Goal: Information Seeking & Learning: Learn about a topic

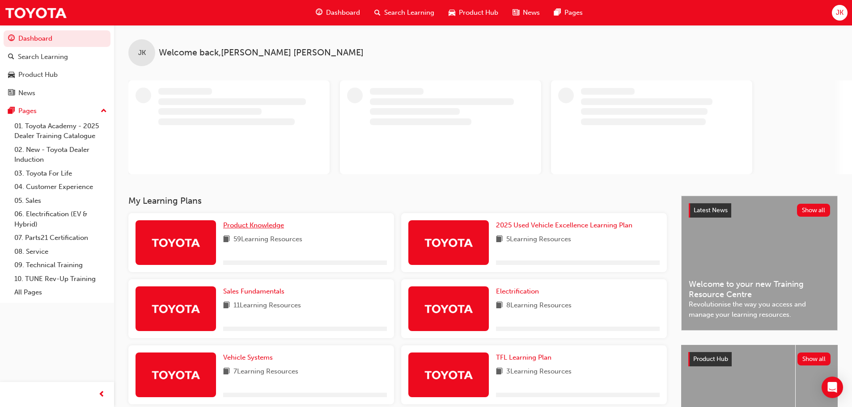
click at [275, 223] on span "Product Knowledge" at bounding box center [253, 225] width 61 height 8
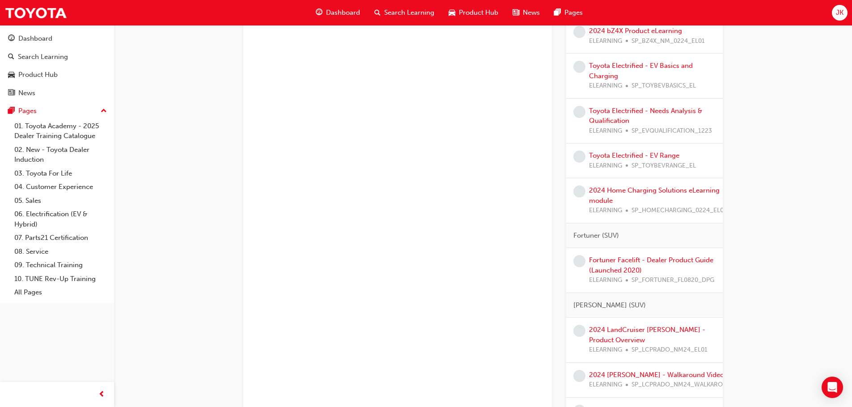
scroll to position [626, 0]
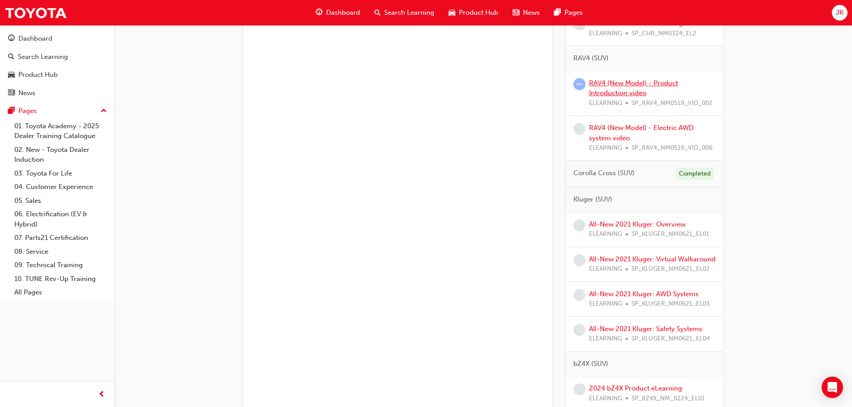
click at [627, 95] on link "RAV4 (New Model) - Product Introduction video" at bounding box center [633, 88] width 89 height 18
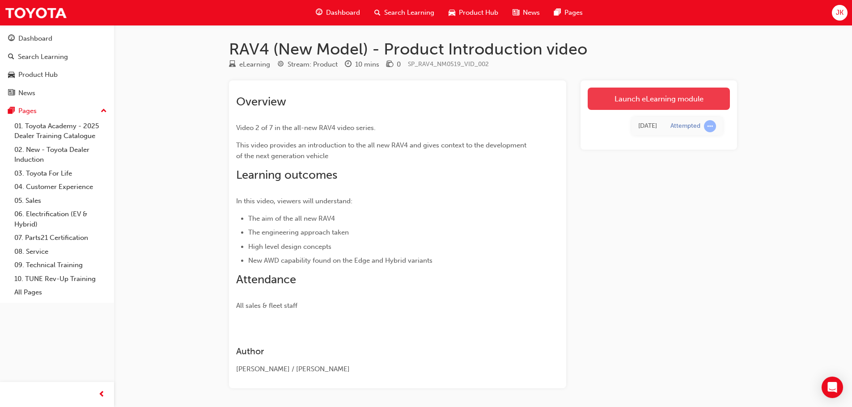
click at [620, 96] on link "Launch eLearning module" at bounding box center [659, 99] width 142 height 22
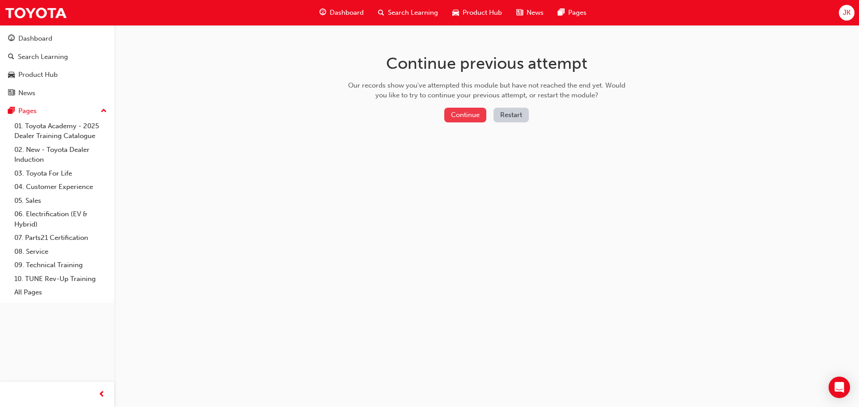
click at [477, 118] on button "Continue" at bounding box center [465, 115] width 42 height 15
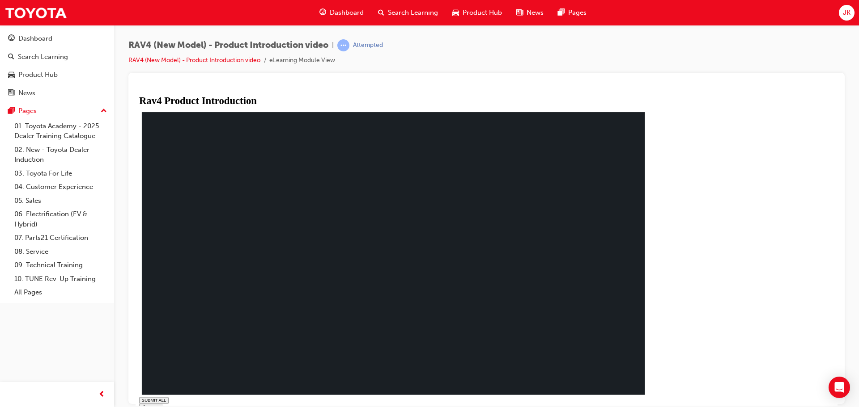
type input "0.003"
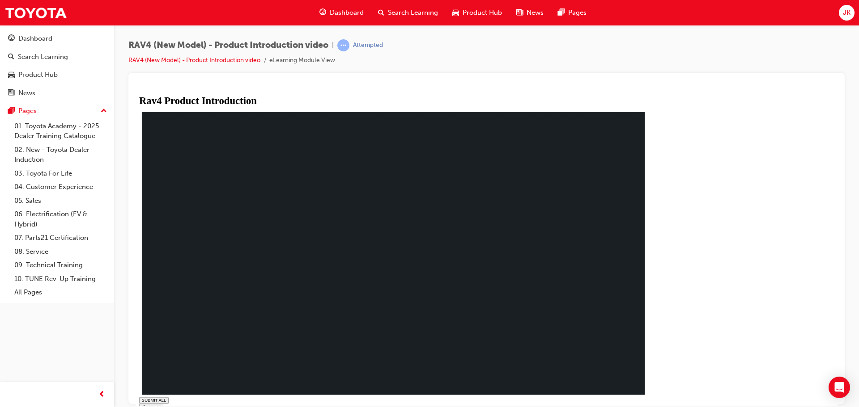
drag, startPoint x: 337, startPoint y: 222, endPoint x: 342, endPoint y: 215, distance: 8.4
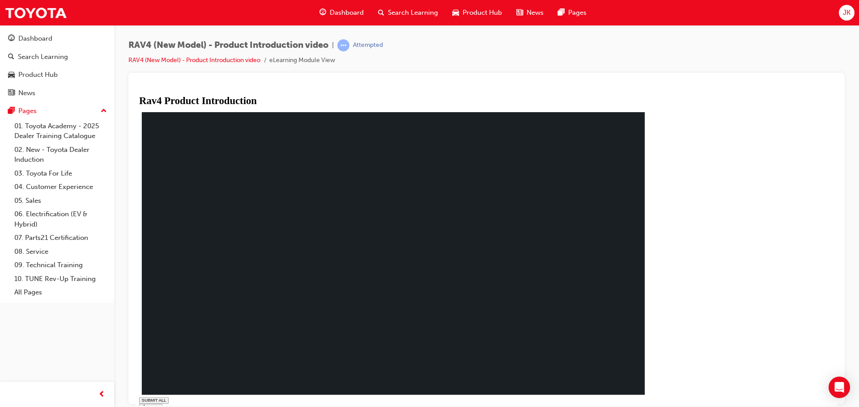
click at [47, 41] on div "Dashboard" at bounding box center [35, 39] width 34 height 10
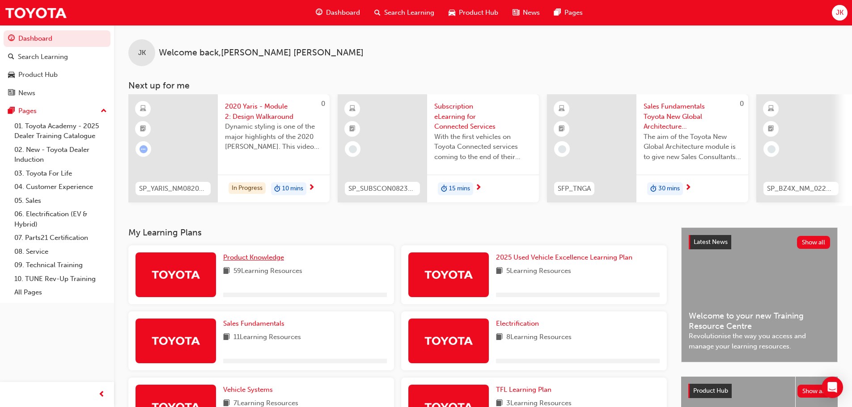
click at [276, 262] on span "Product Knowledge" at bounding box center [253, 258] width 61 height 8
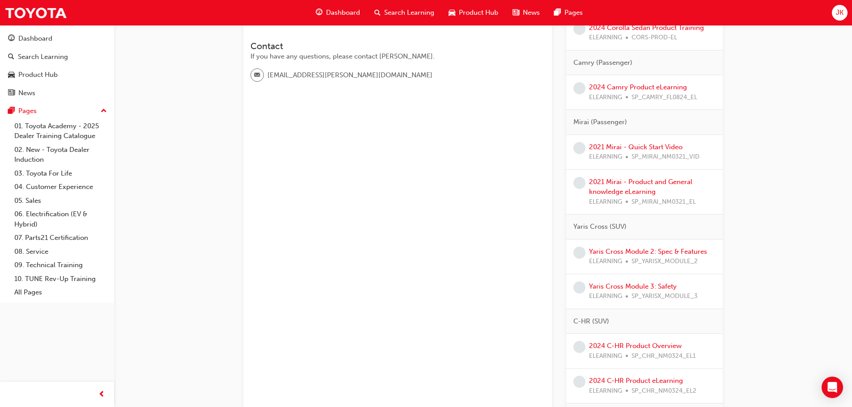
scroll to position [447, 0]
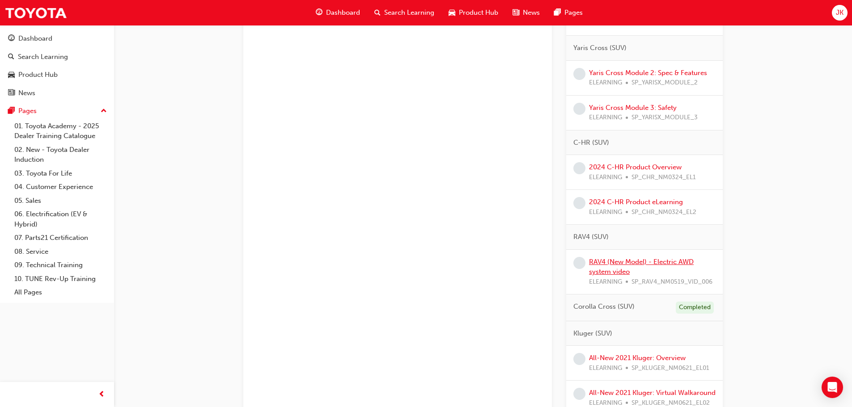
click at [631, 267] on div "RAV4 (New Model) - Electric AWD system video ELEARNING SP_RAV4_NM0519_VID_006" at bounding box center [652, 272] width 127 height 30
click at [655, 262] on link "RAV4 (New Model) - Electric AWD system video" at bounding box center [641, 267] width 105 height 18
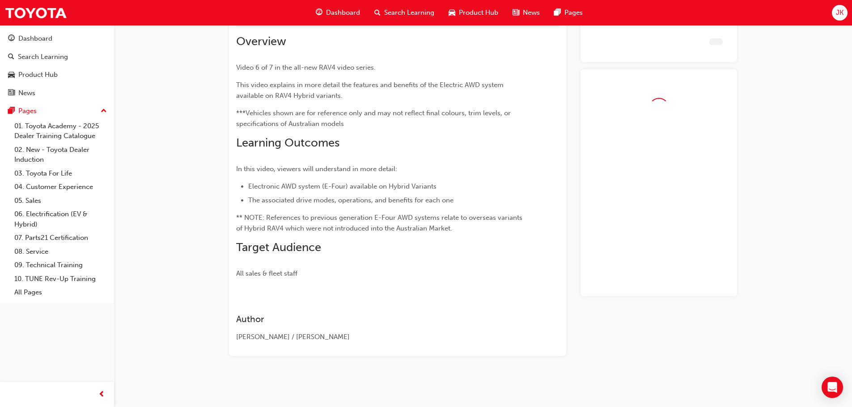
scroll to position [60, 0]
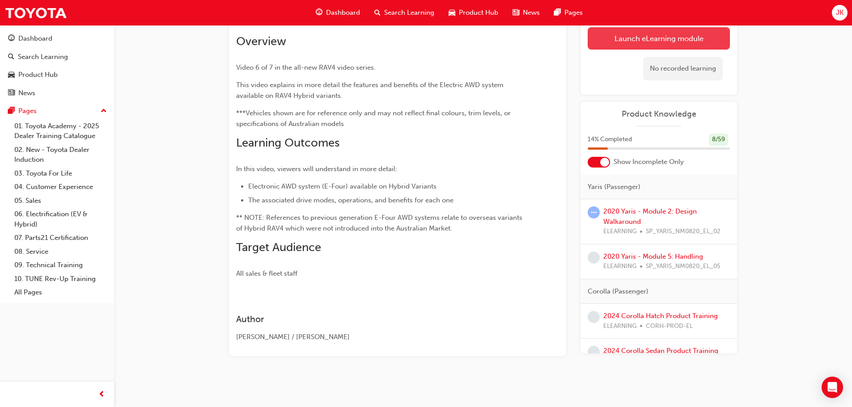
click at [610, 42] on link "Launch eLearning module" at bounding box center [659, 38] width 142 height 22
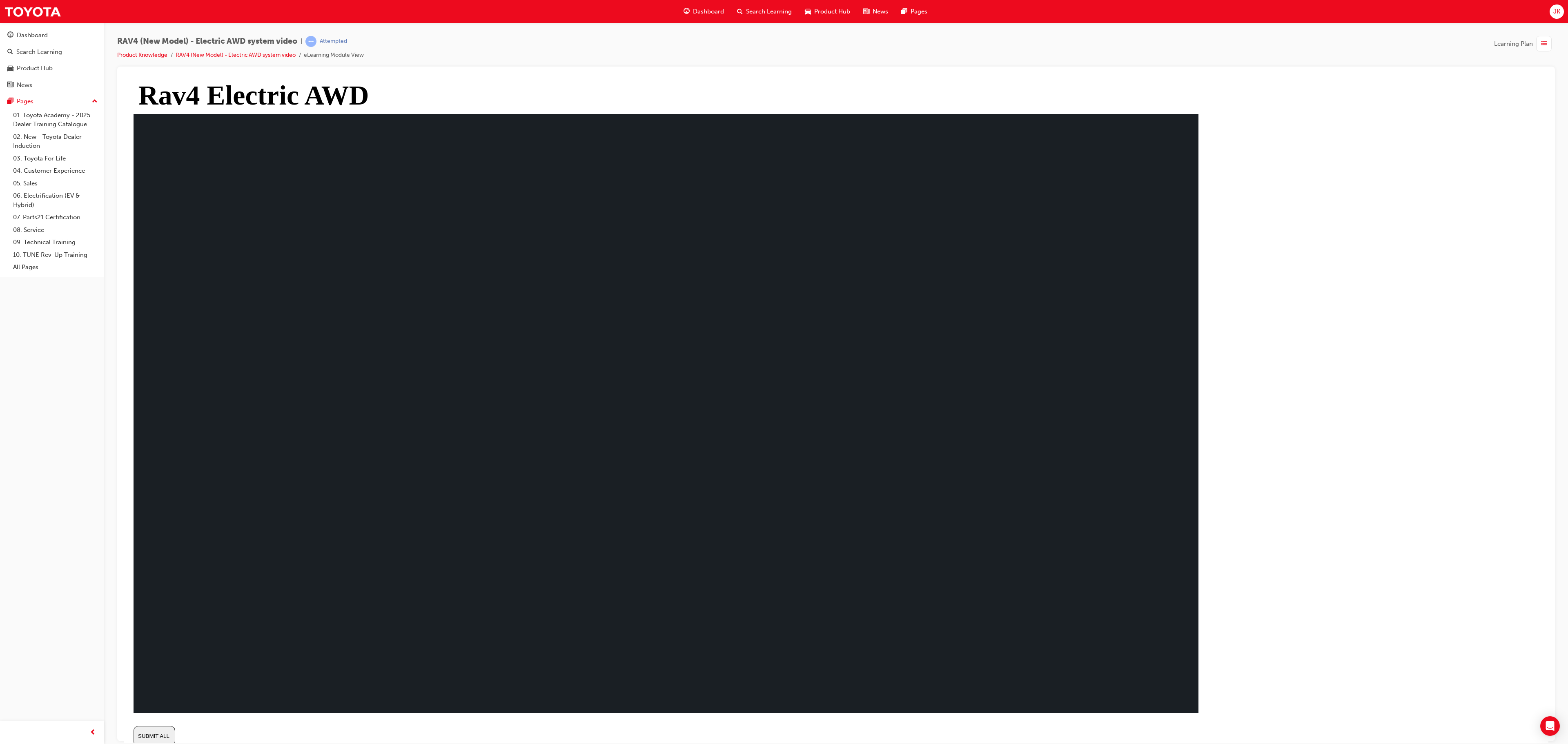
type input "0.975"
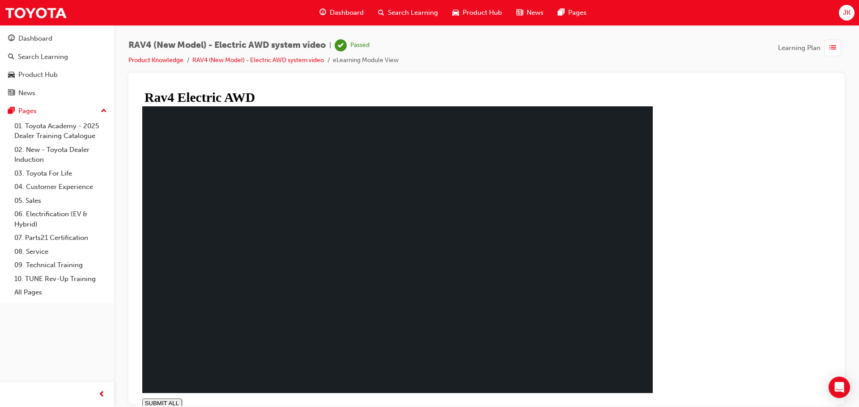
click at [336, 9] on span "Dashboard" at bounding box center [347, 13] width 34 height 10
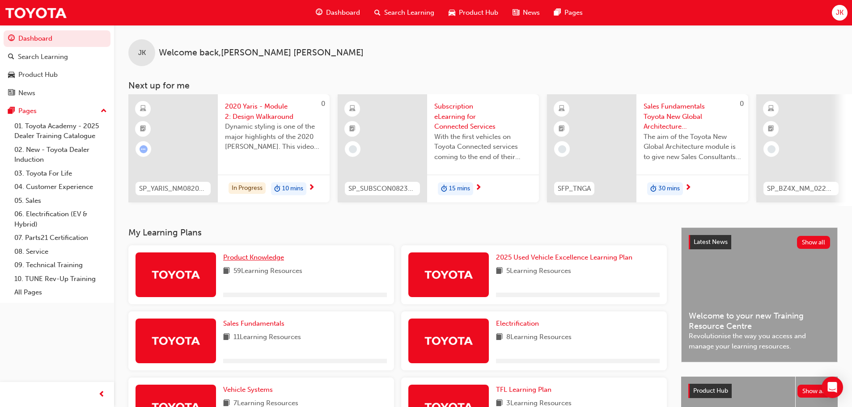
click at [270, 261] on span "Product Knowledge" at bounding box center [253, 258] width 61 height 8
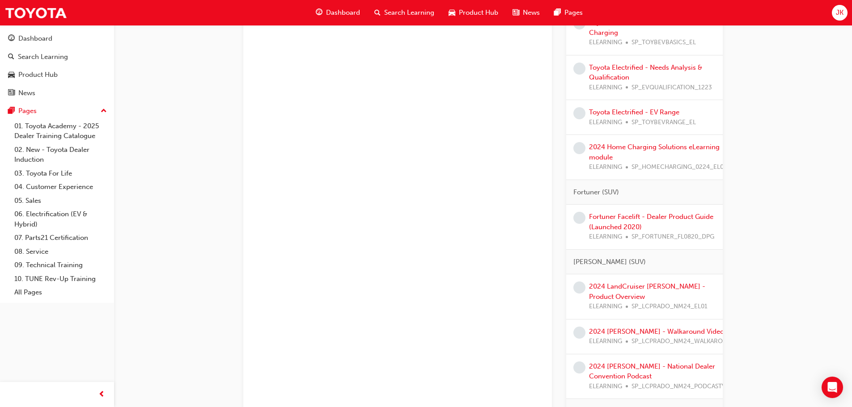
scroll to position [1029, 0]
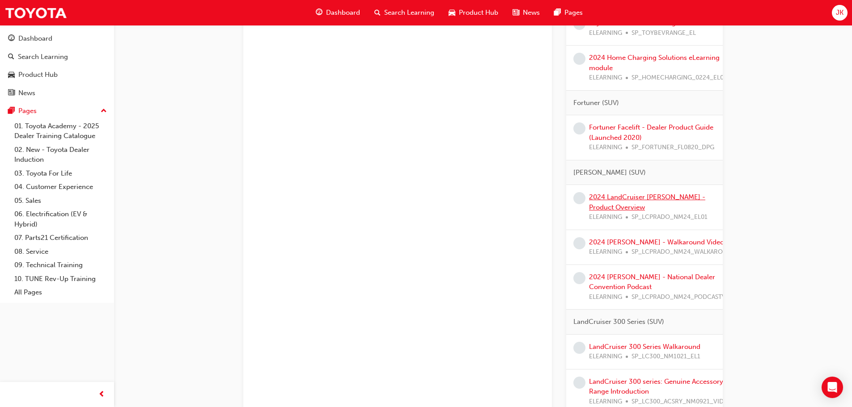
click at [605, 206] on link "2024 LandCruiser [PERSON_NAME] - Product Overview" at bounding box center [647, 202] width 116 height 18
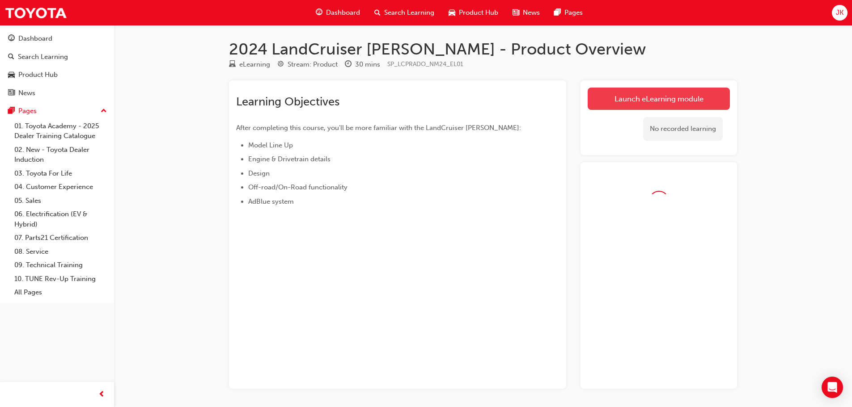
click at [695, 96] on link "Launch eLearning module" at bounding box center [659, 99] width 142 height 22
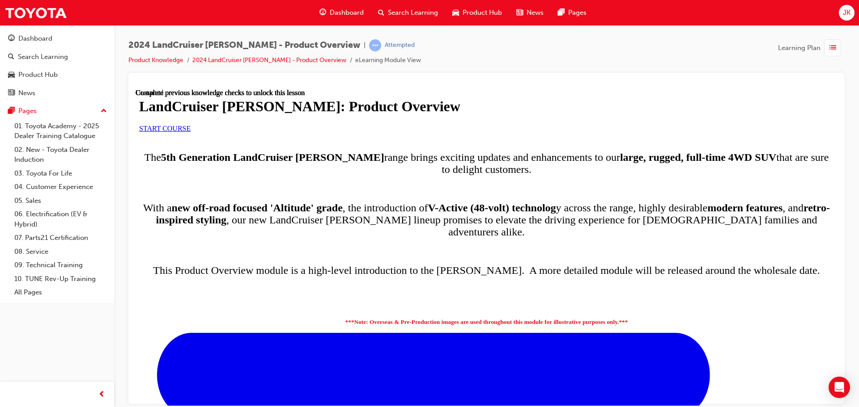
click at [191, 132] on link "START COURSE" at bounding box center [164, 128] width 51 height 8
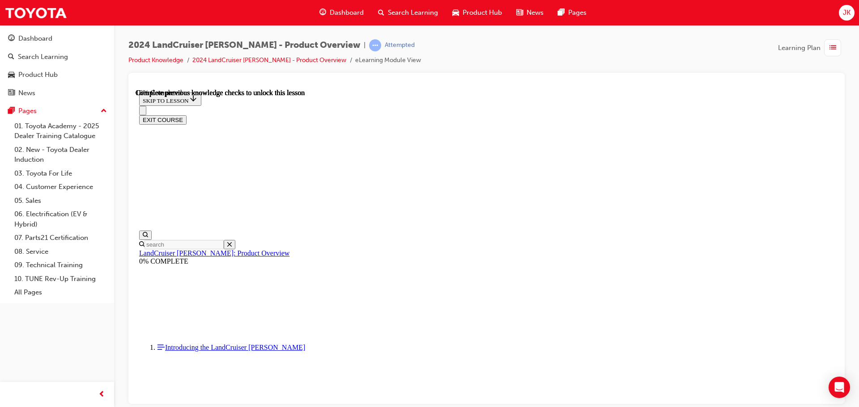
scroll to position [135, 0]
drag, startPoint x: 384, startPoint y: 175, endPoint x: 445, endPoint y: 188, distance: 63.1
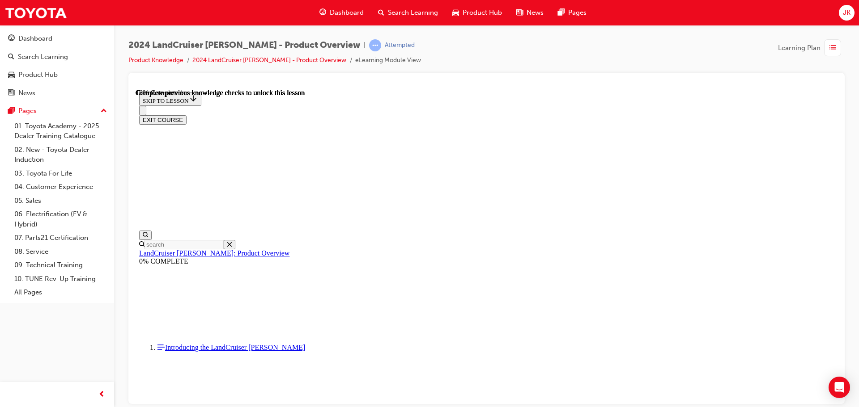
scroll to position [674, 0]
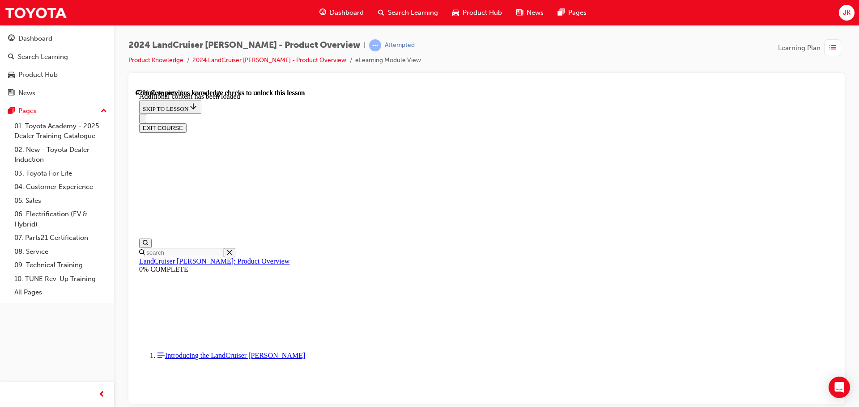
scroll to position [1029, 0]
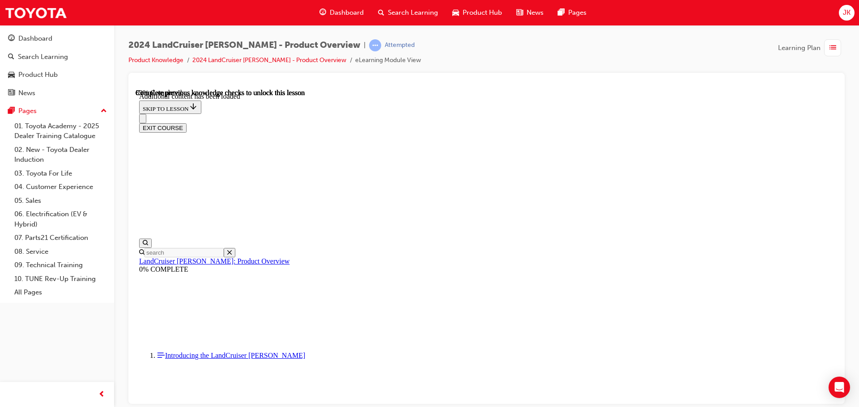
radio input "true"
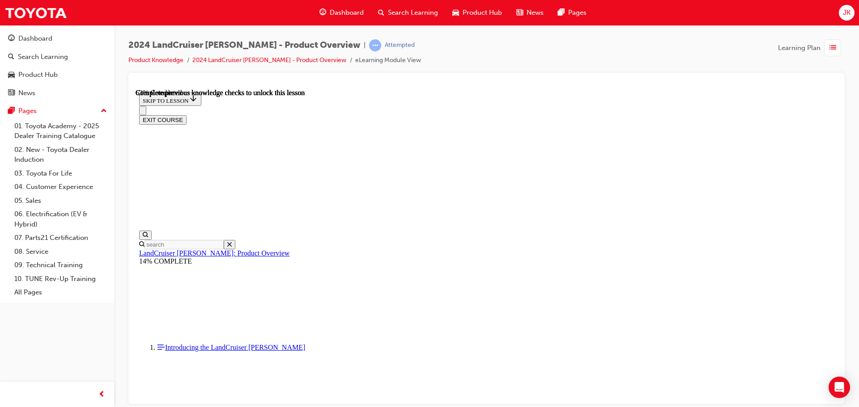
scroll to position [1292, 0]
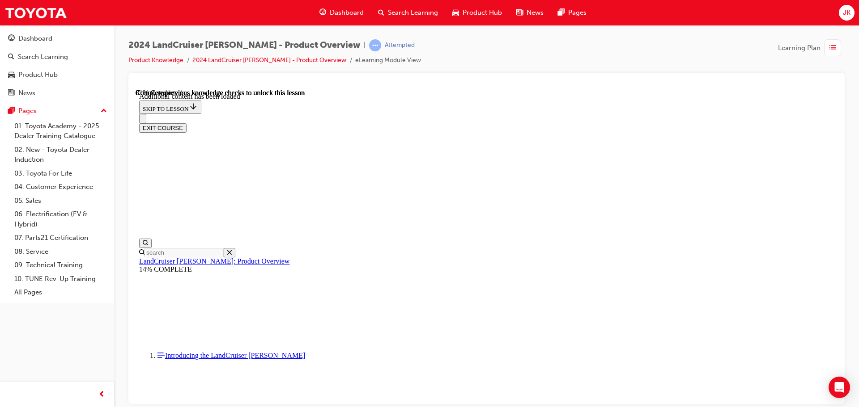
scroll to position [1513, 0]
radio input "true"
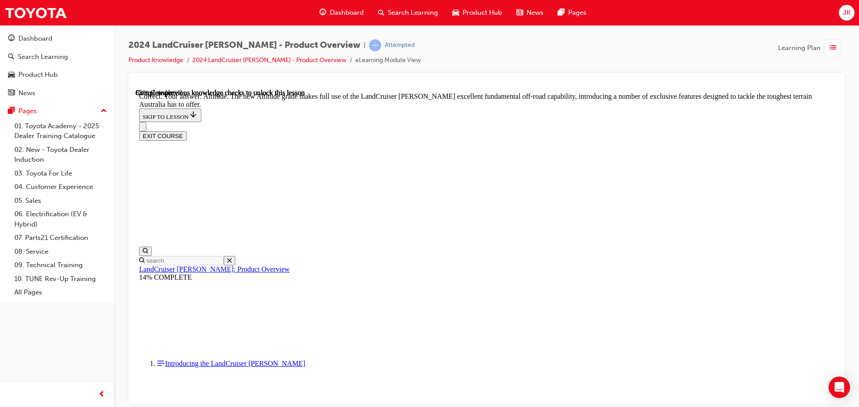
scroll to position [1915, 0]
checkbox input "true"
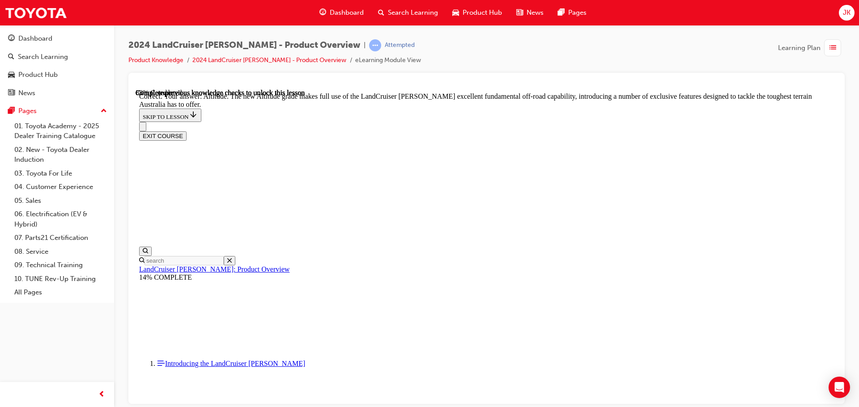
checkbox input "true"
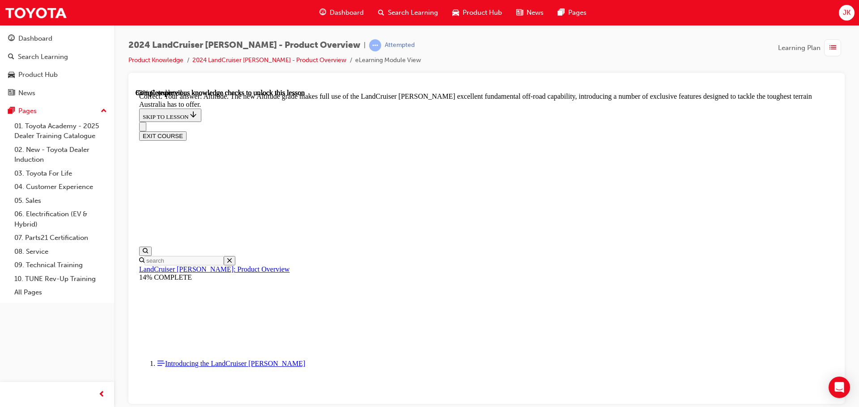
checkbox input "false"
checkbox input "true"
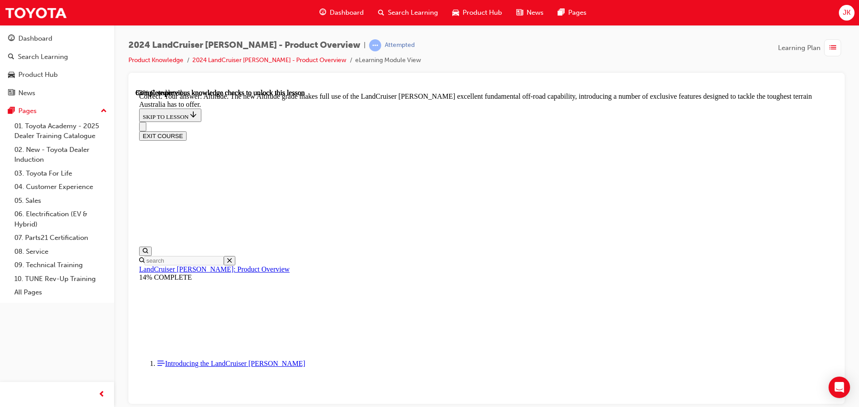
checkbox input "false"
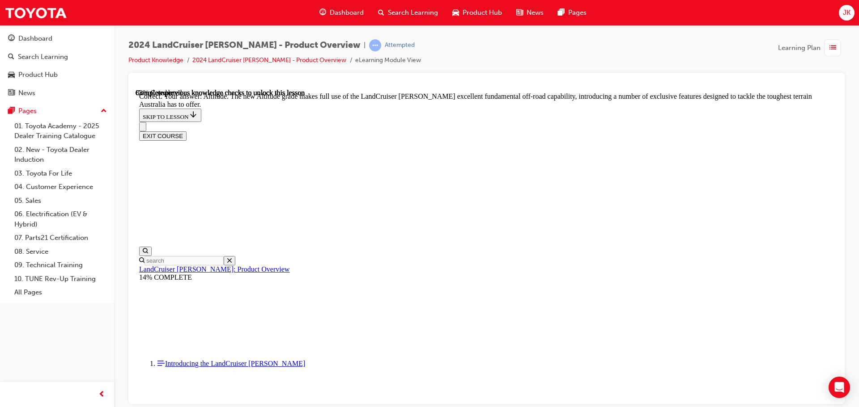
checkbox input "true"
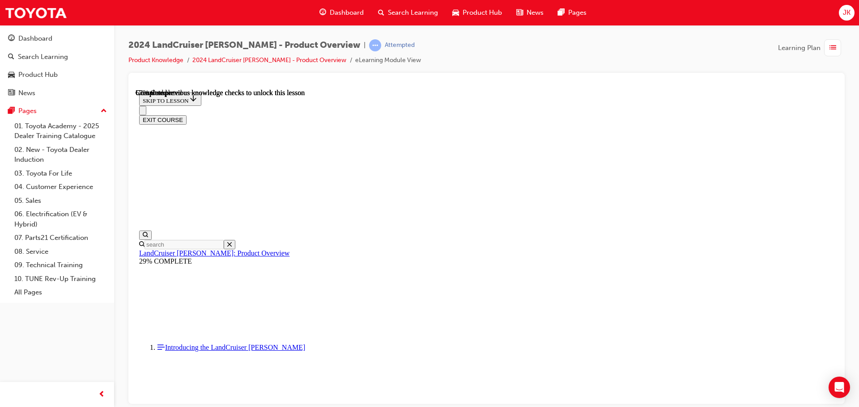
scroll to position [2038, 0]
drag, startPoint x: 506, startPoint y: 244, endPoint x: 555, endPoint y: 246, distance: 48.3
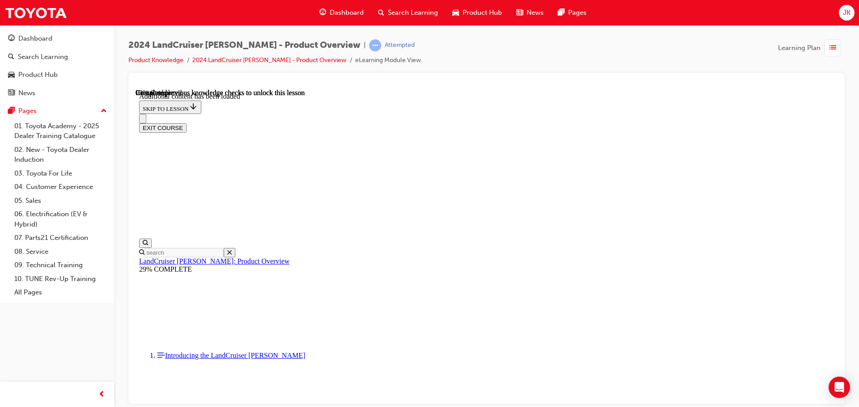
scroll to position [2260, 0]
radio input "true"
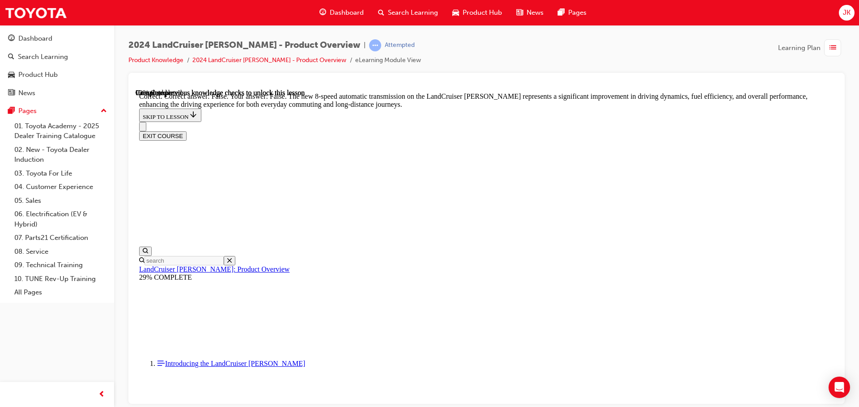
scroll to position [2618, 0]
radio input "true"
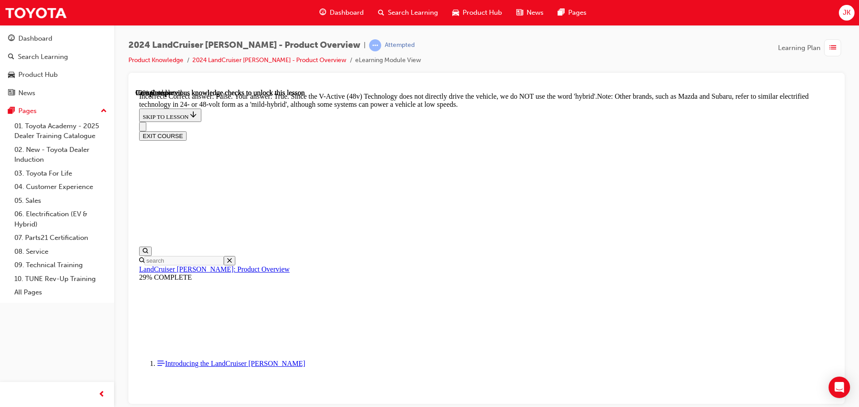
scroll to position [2752, 0]
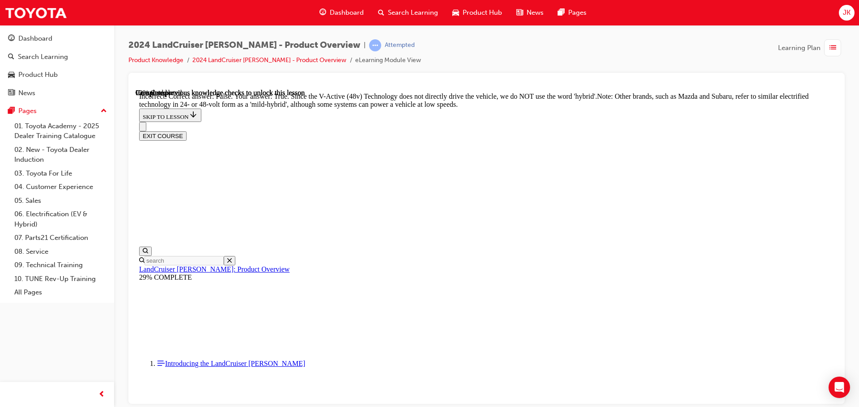
radio input "true"
drag, startPoint x: 411, startPoint y: 169, endPoint x: 560, endPoint y: 177, distance: 149.6
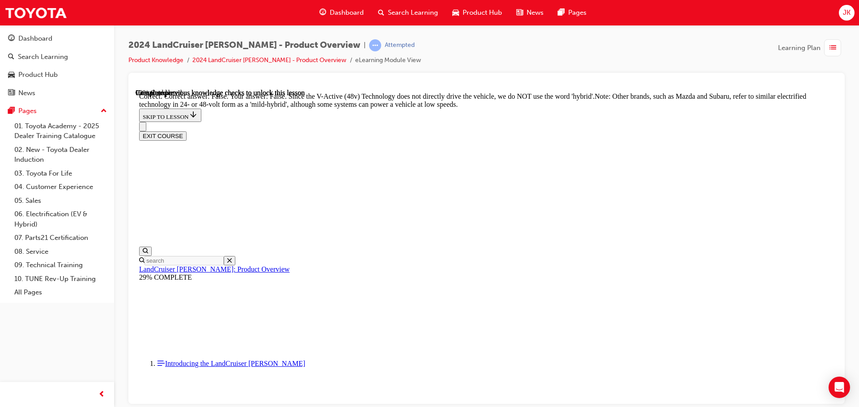
radio input "true"
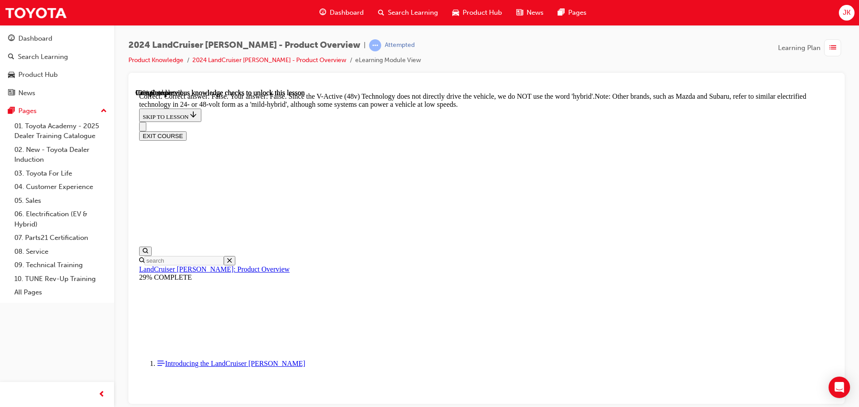
radio input "true"
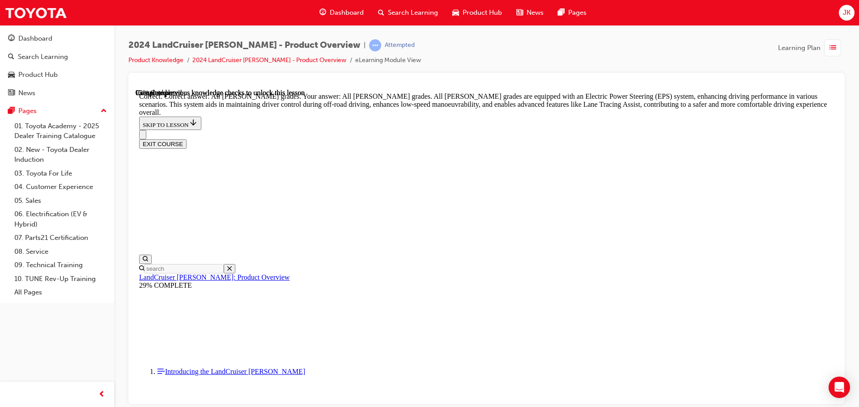
scroll to position [3216, 0]
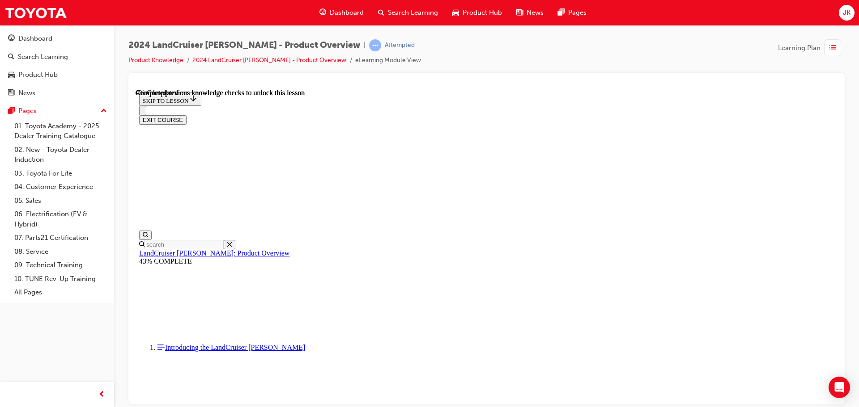
scroll to position [135, 0]
drag, startPoint x: 391, startPoint y: 208, endPoint x: 580, endPoint y: 206, distance: 189.2
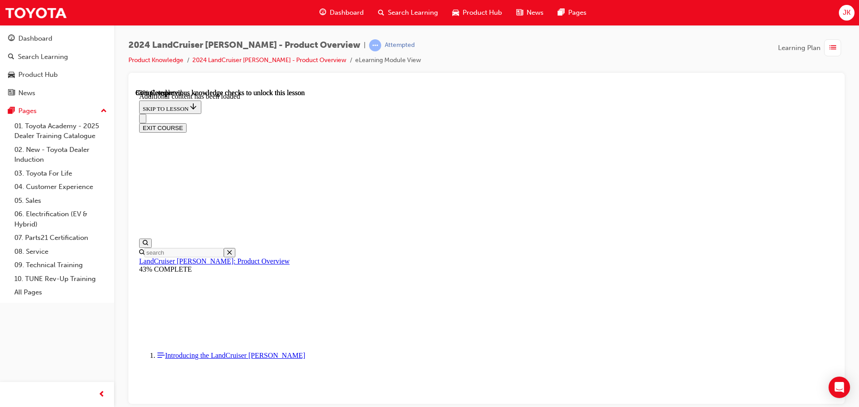
scroll to position [3110, 0]
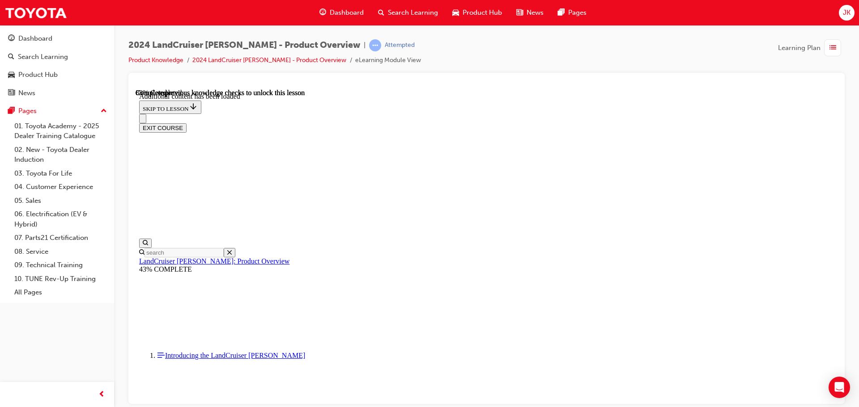
checkbox input "true"
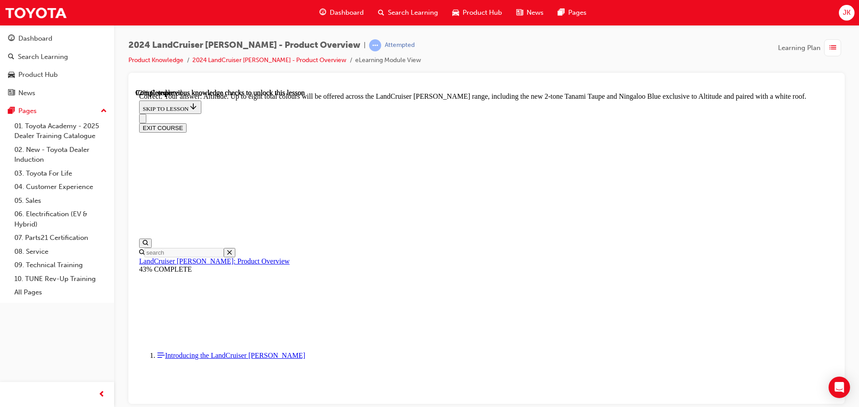
scroll to position [3557, 0]
checkbox input "true"
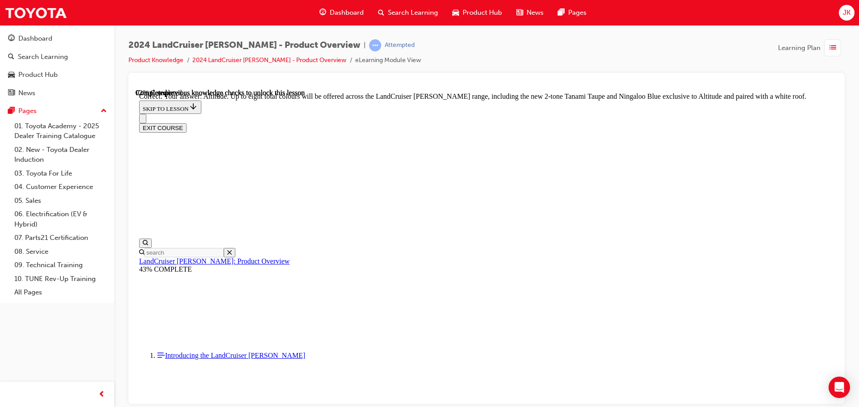
checkbox input "true"
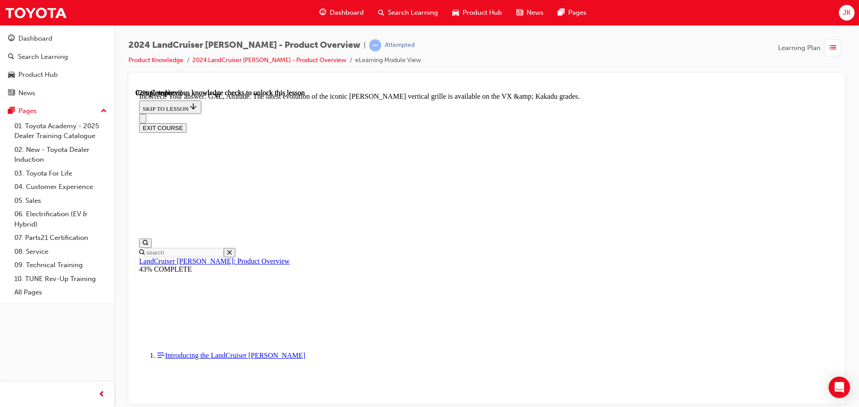
scroll to position [3495, 0]
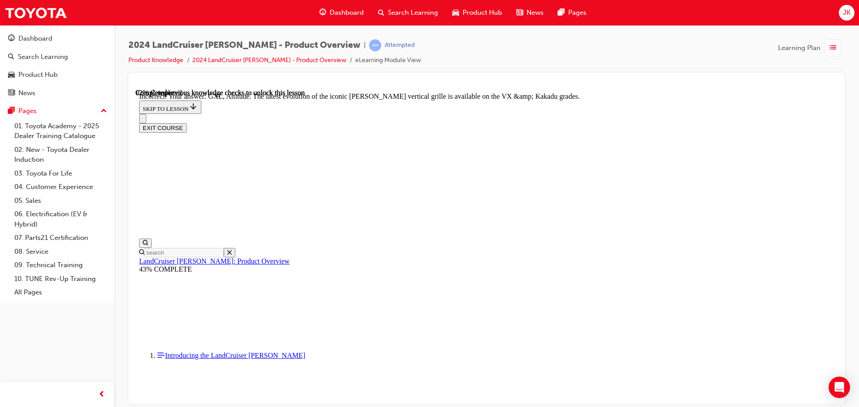
checkbox input "true"
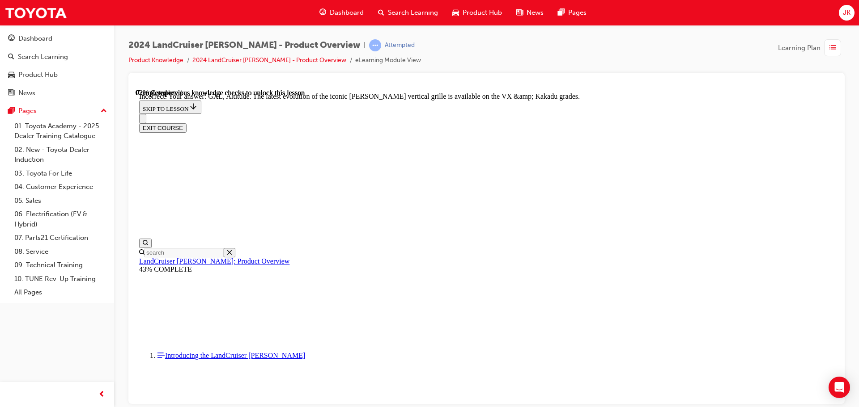
checkbox input "true"
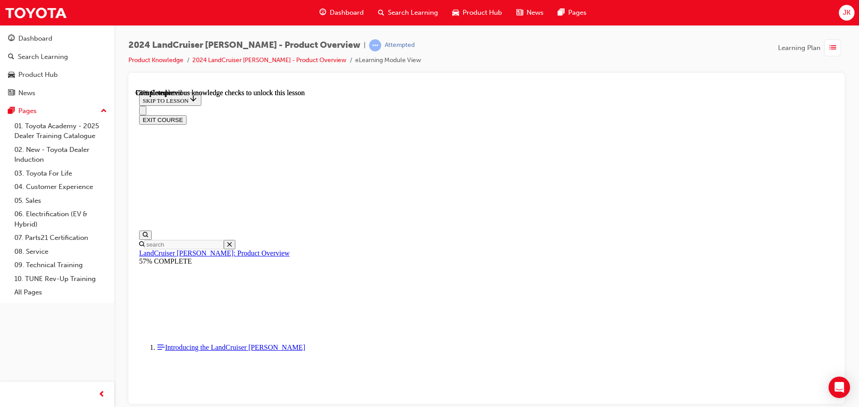
scroll to position [2092, 0]
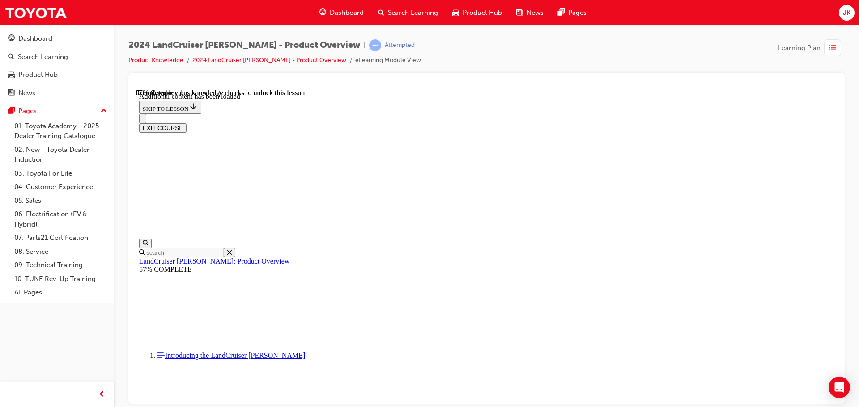
scroll to position [2312, 0]
radio input "true"
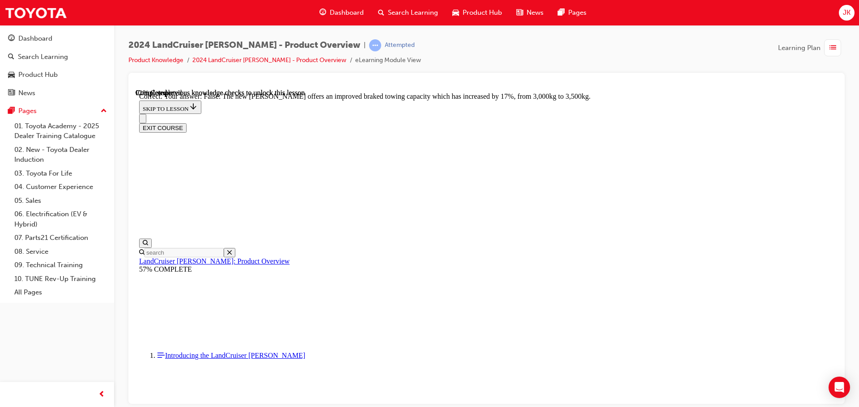
scroll to position [2625, 0]
drag, startPoint x: 405, startPoint y: 190, endPoint x: 654, endPoint y: 189, distance: 249.6
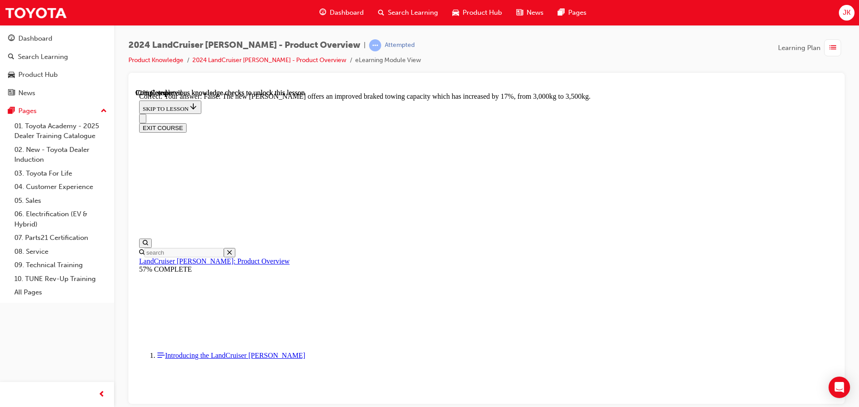
radio input "true"
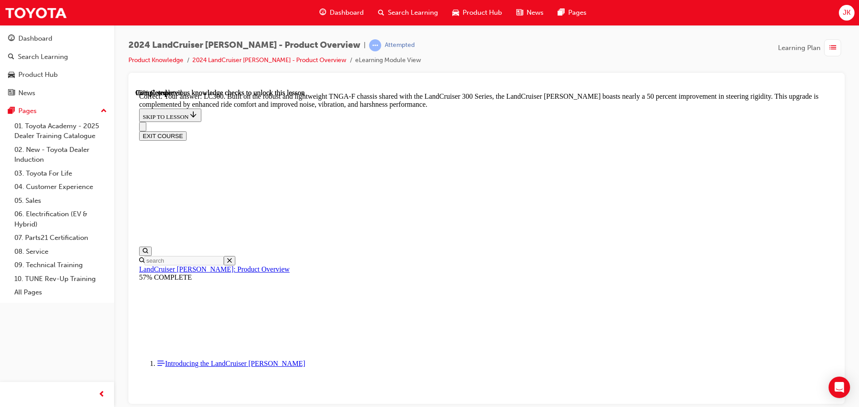
scroll to position [2838, 0]
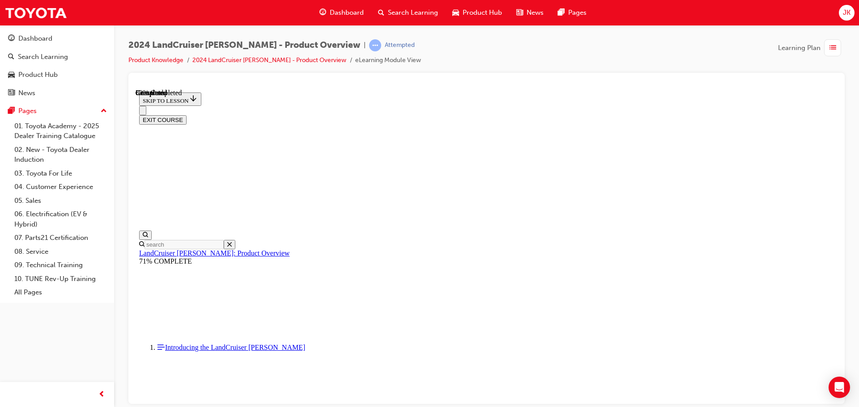
scroll to position [1000, 0]
click at [186, 115] on button "EXIT COURSE" at bounding box center [162, 119] width 47 height 9
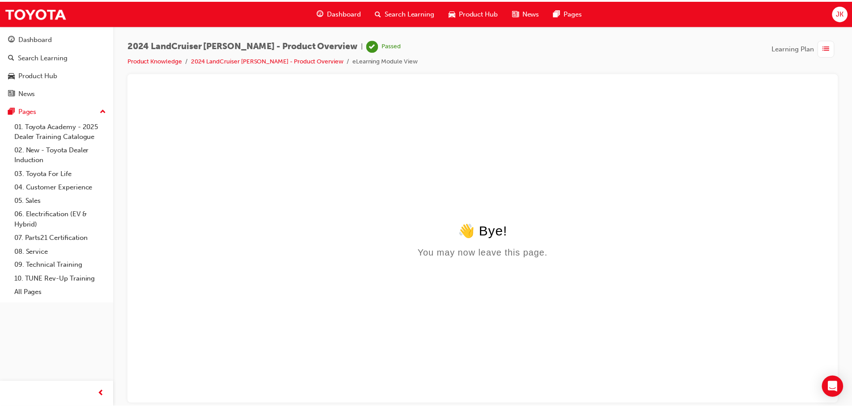
scroll to position [0, 0]
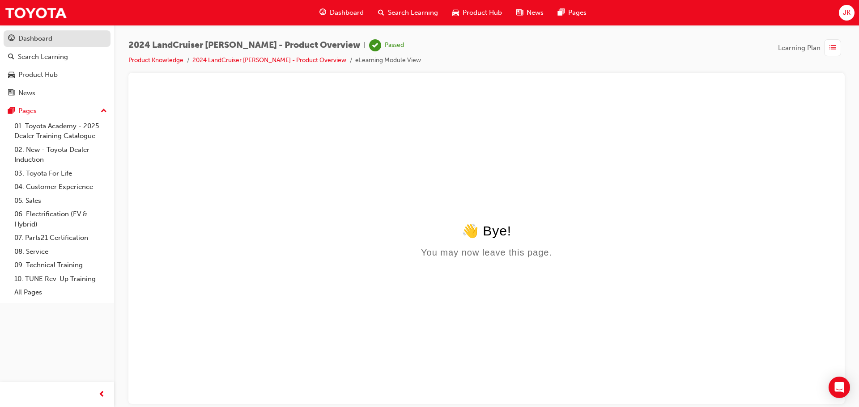
click at [48, 43] on div "Dashboard" at bounding box center [35, 39] width 34 height 10
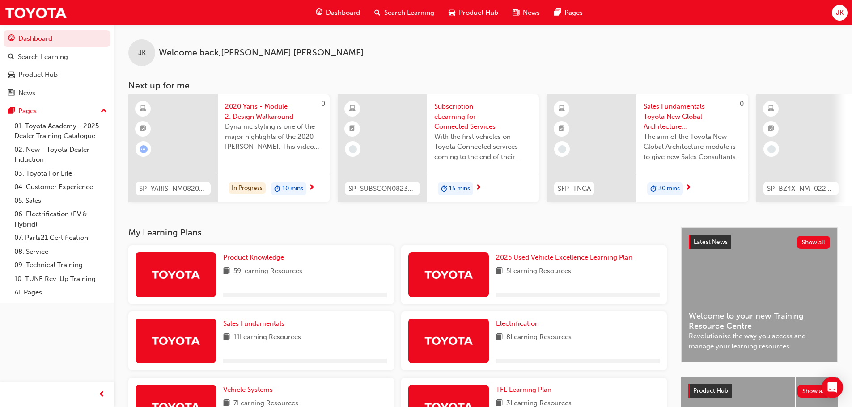
click at [263, 261] on span "Product Knowledge" at bounding box center [253, 258] width 61 height 8
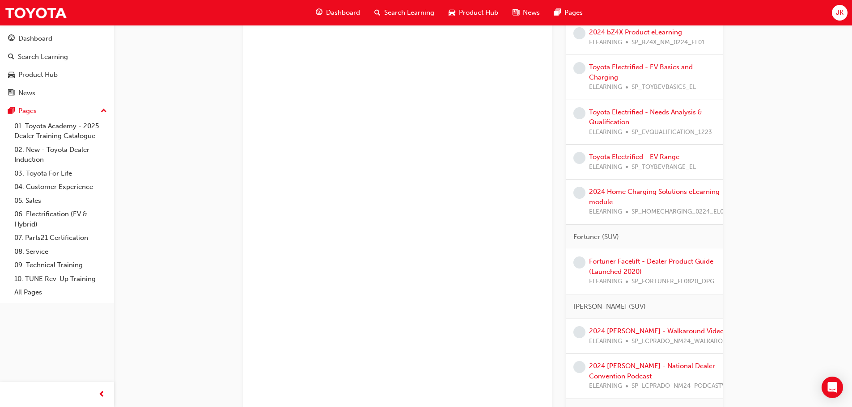
scroll to position [939, 0]
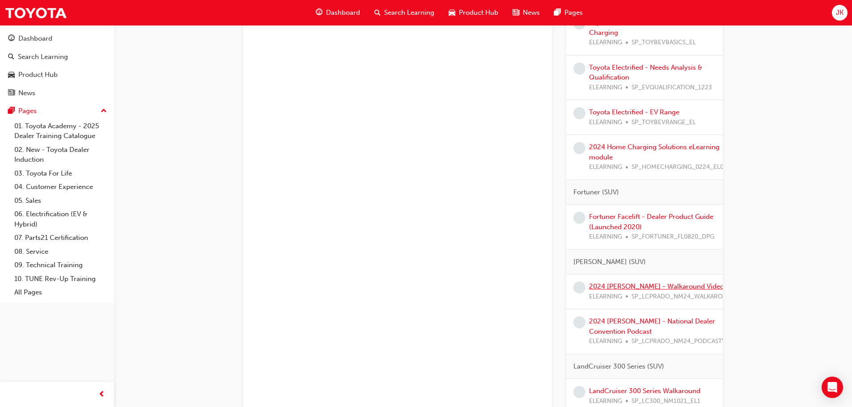
click at [636, 291] on link "2024 [PERSON_NAME] - Walkaround Video" at bounding box center [656, 287] width 135 height 8
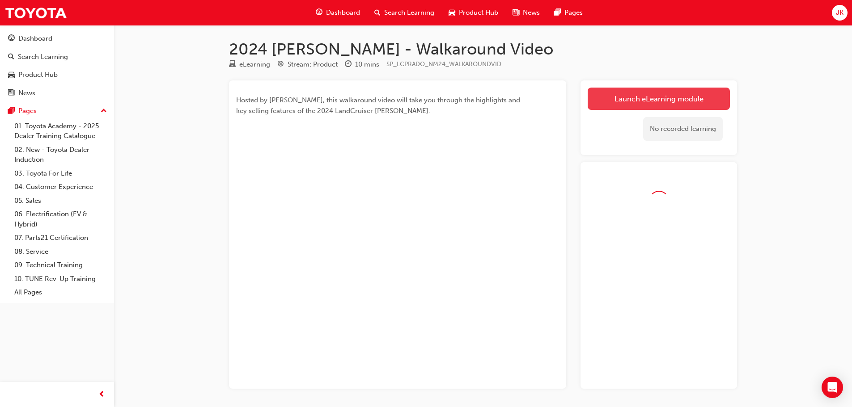
click at [611, 98] on link "Launch eLearning module" at bounding box center [659, 99] width 142 height 22
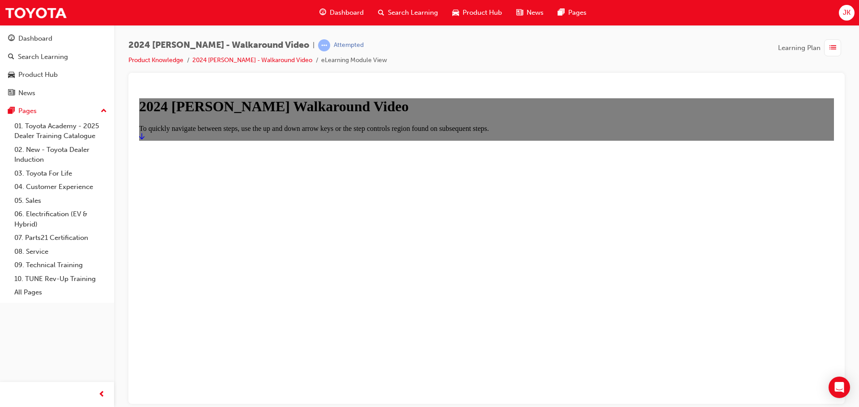
click at [144, 140] on icon "Start" at bounding box center [141, 135] width 5 height 7
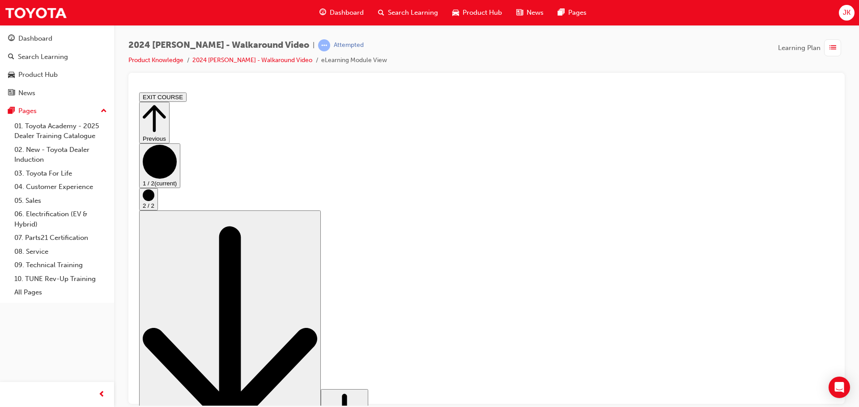
click at [186, 97] on button "EXIT COURSE" at bounding box center [162, 96] width 47 height 9
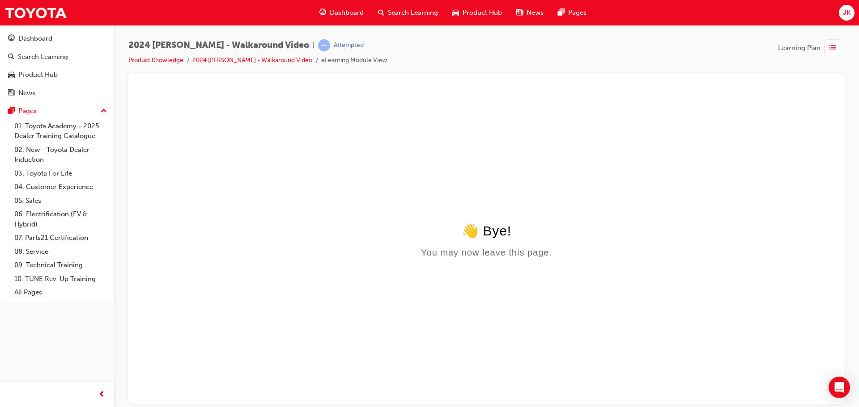
click at [343, 9] on span "Dashboard" at bounding box center [347, 13] width 34 height 10
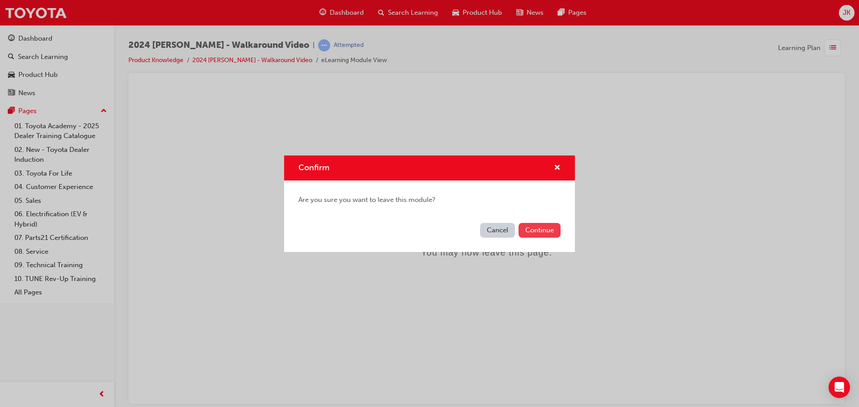
click at [540, 226] on button "Continue" at bounding box center [539, 230] width 42 height 15
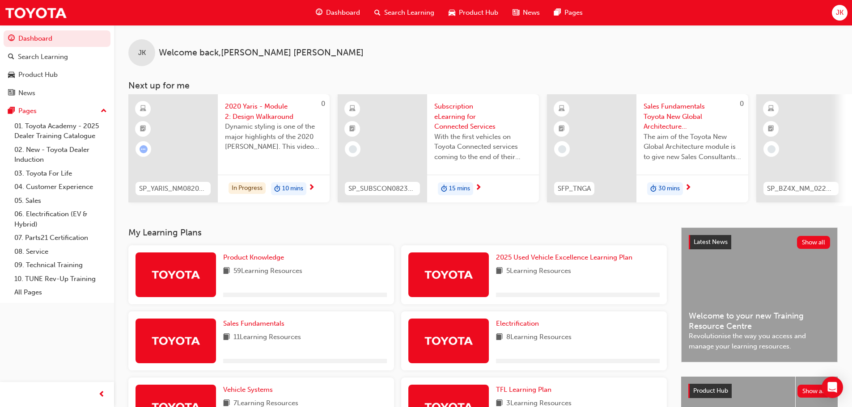
click at [271, 267] on div "Product Knowledge 59 Learning Resources" at bounding box center [305, 275] width 164 height 45
click at [271, 259] on span "Product Knowledge" at bounding box center [253, 258] width 61 height 8
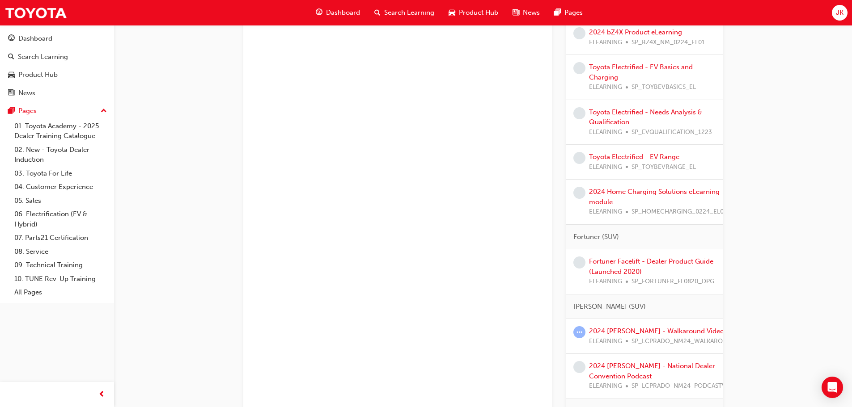
click at [623, 335] on link "2024 [PERSON_NAME] - Walkaround Video" at bounding box center [656, 331] width 135 height 8
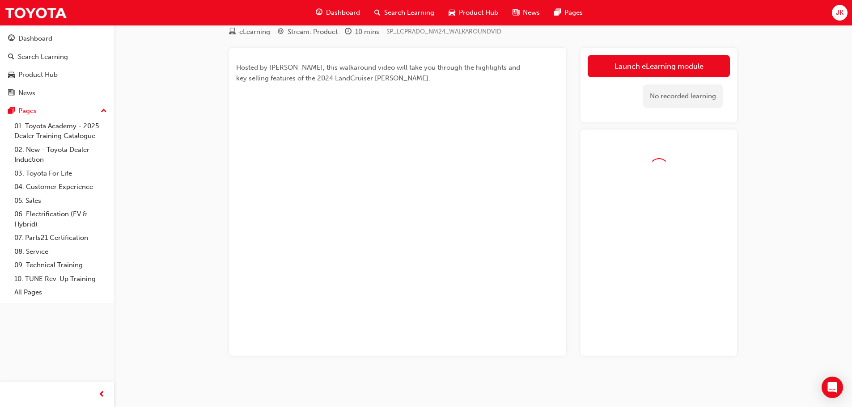
scroll to position [28, 0]
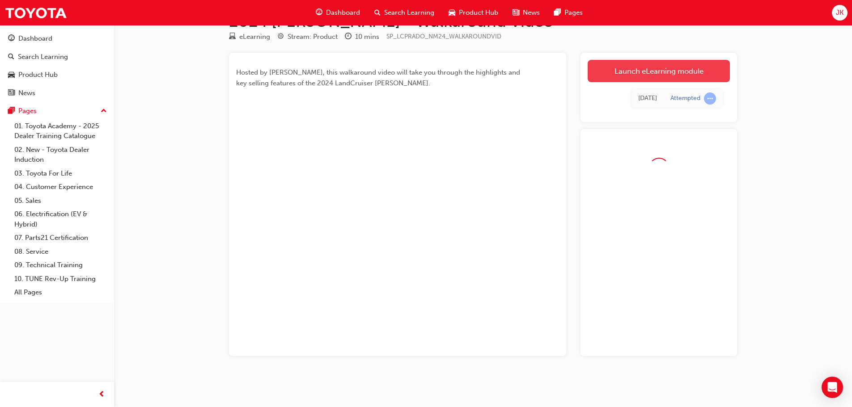
click at [646, 69] on link "Launch eLearning module" at bounding box center [659, 71] width 142 height 22
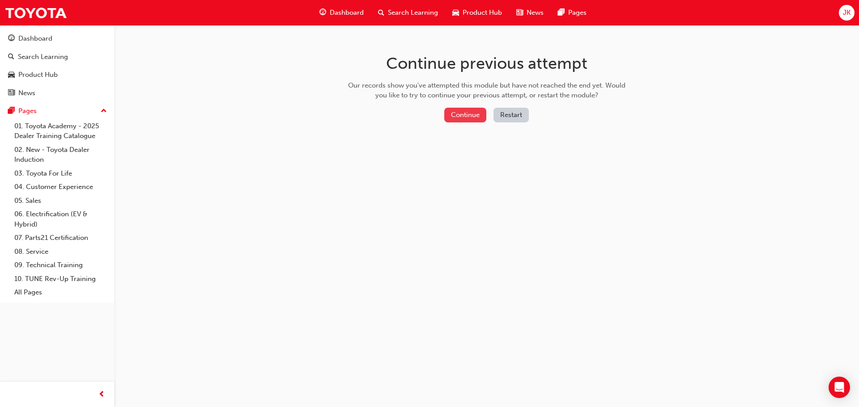
click at [460, 114] on button "Continue" at bounding box center [465, 115] width 42 height 15
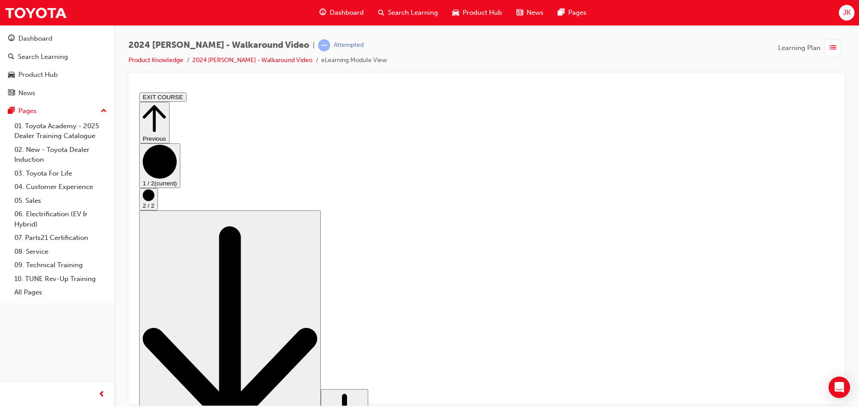
drag, startPoint x: 496, startPoint y: 362, endPoint x: 524, endPoint y: 364, distance: 28.2
click at [154, 201] on circle "Step controls" at bounding box center [149, 195] width 12 height 12
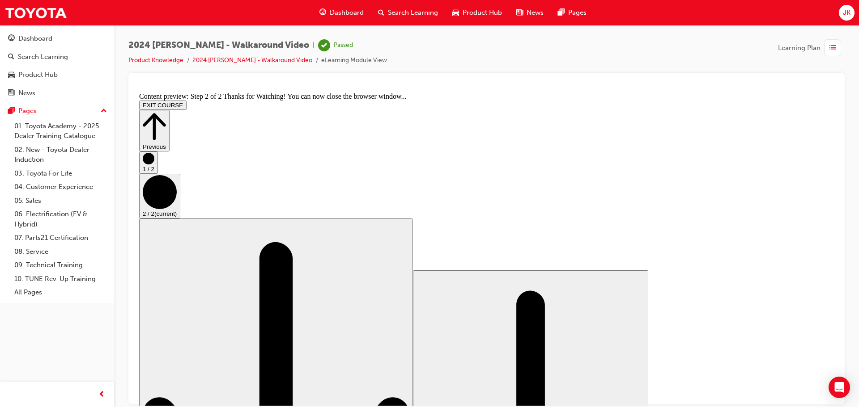
click at [186, 100] on button "EXIT COURSE" at bounding box center [162, 104] width 47 height 9
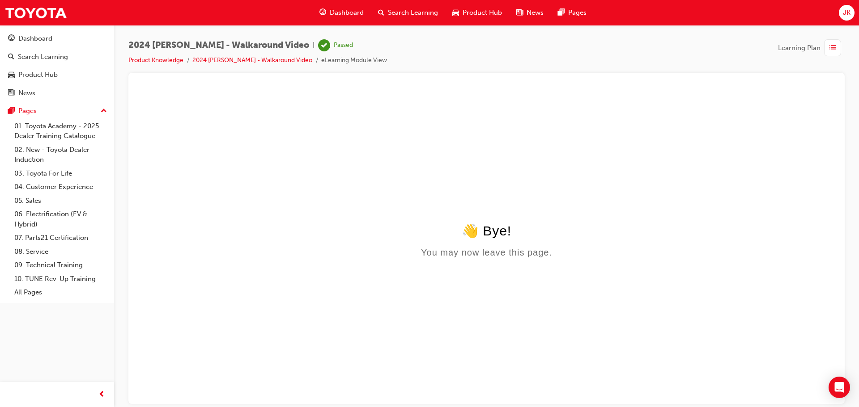
click at [348, 14] on span "Dashboard" at bounding box center [347, 13] width 34 height 10
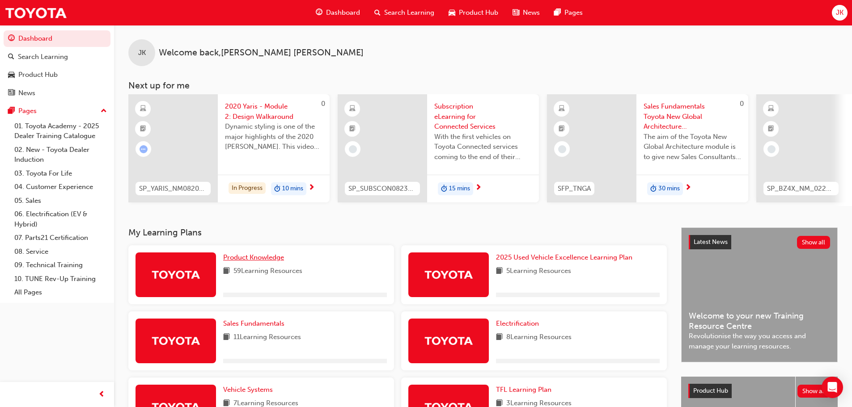
click at [256, 262] on span "Product Knowledge" at bounding box center [253, 258] width 61 height 8
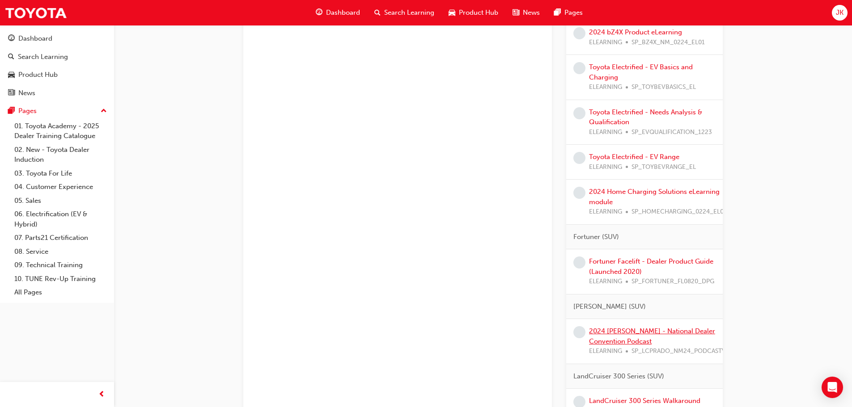
scroll to position [984, 0]
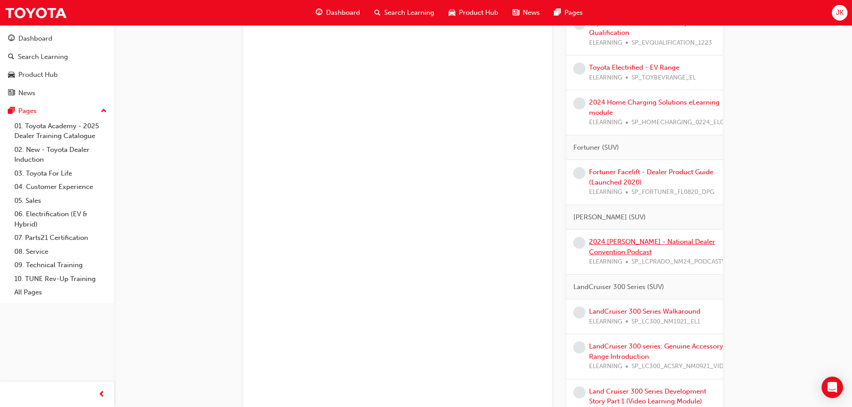
click at [591, 253] on link "2024 [PERSON_NAME] - National Dealer Convention Podcast" at bounding box center [652, 247] width 126 height 18
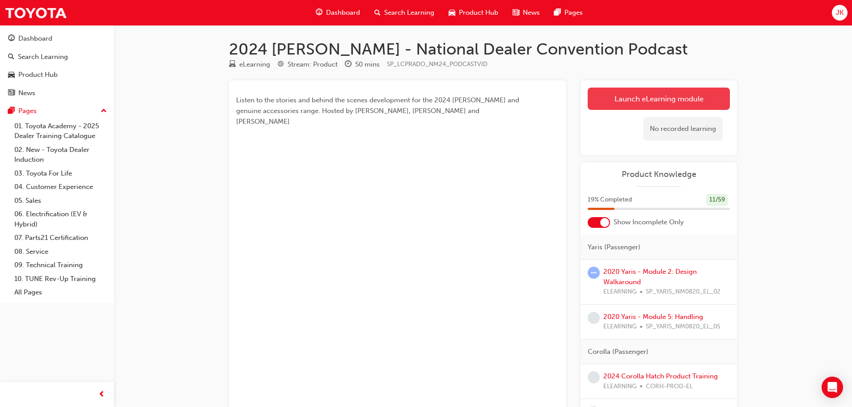
click at [597, 92] on link "Launch eLearning module" at bounding box center [659, 99] width 142 height 22
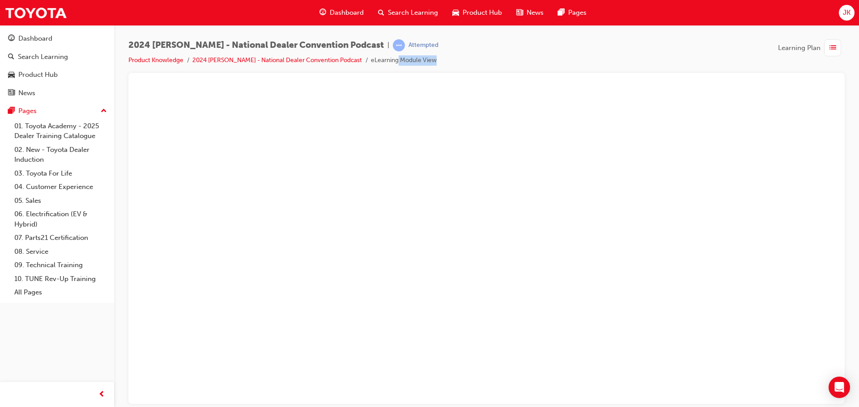
drag, startPoint x: 380, startPoint y: 59, endPoint x: 424, endPoint y: 59, distance: 44.3
click at [424, 59] on div "2024 [PERSON_NAME] - National Dealer Convention Podcast | Attempted Product Kno…" at bounding box center [486, 56] width 716 height 34
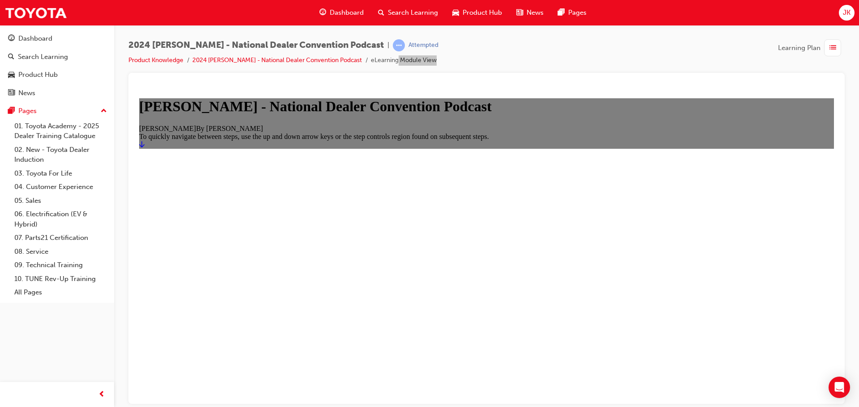
click at [144, 147] on icon "Start" at bounding box center [141, 144] width 5 height 6
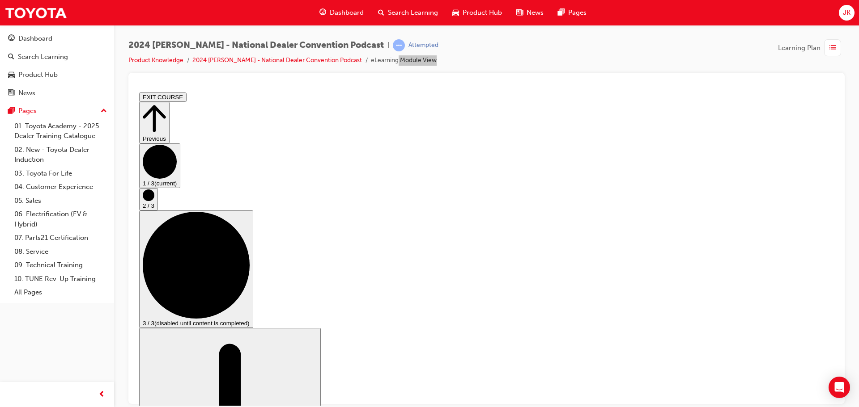
click at [154, 201] on circle "Step controls" at bounding box center [149, 195] width 12 height 12
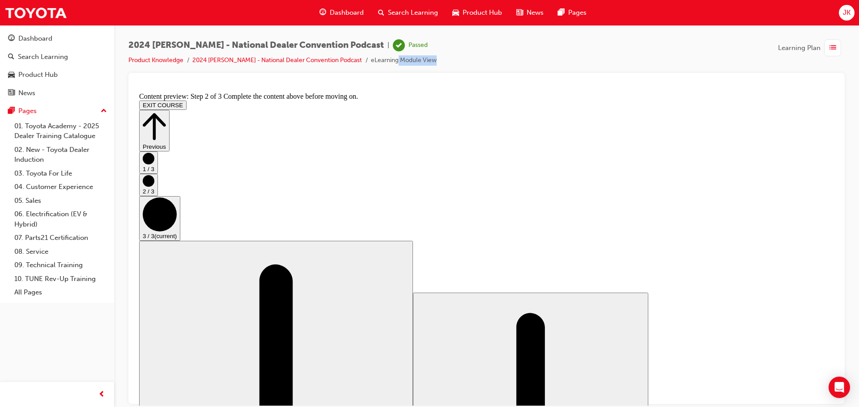
click at [805, 48] on span "Learning Plan" at bounding box center [799, 48] width 42 height 10
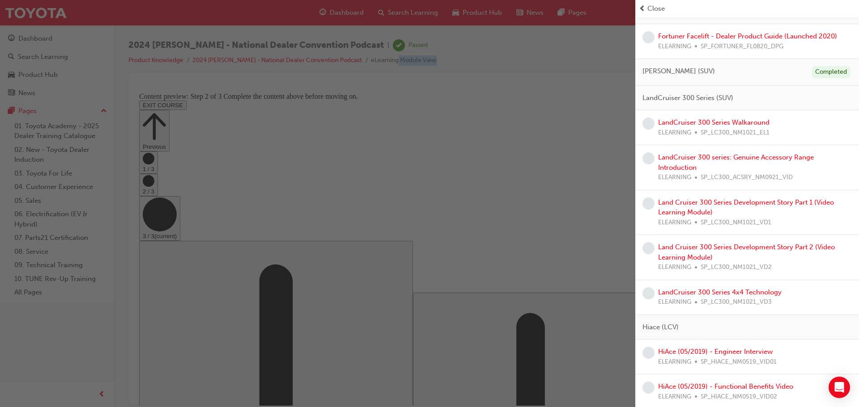
scroll to position [1208, 0]
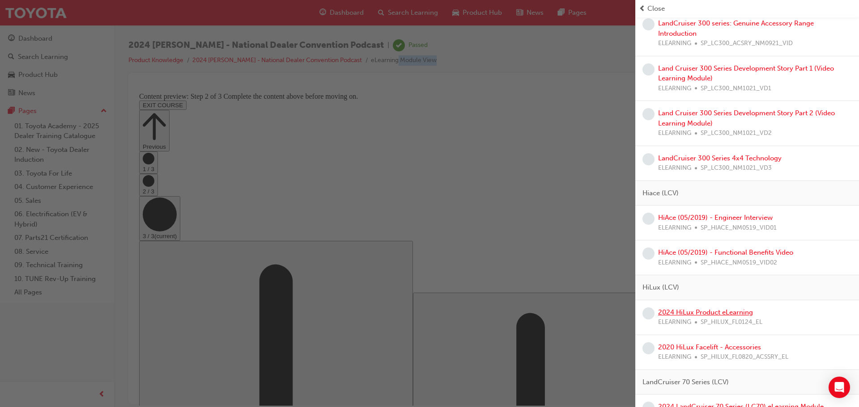
click at [737, 309] on link "2024 HiLux Product eLearning" at bounding box center [705, 313] width 95 height 8
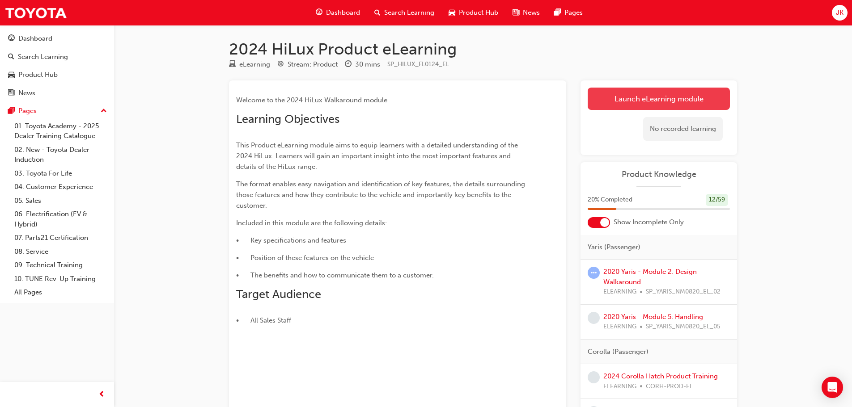
click at [669, 96] on link "Launch eLearning module" at bounding box center [659, 99] width 142 height 22
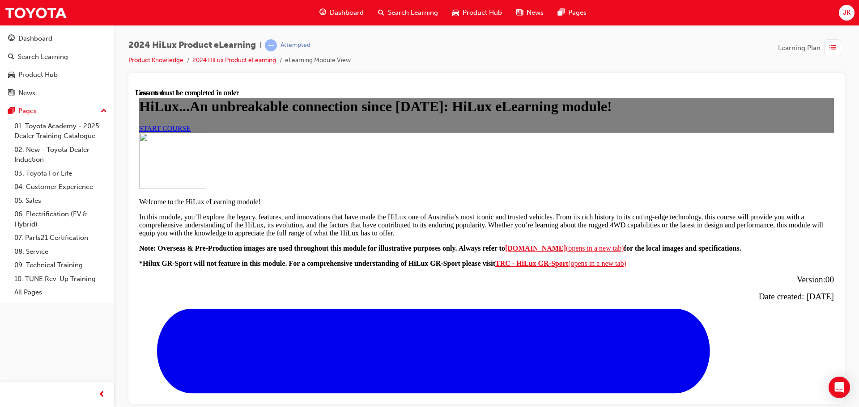
click at [355, 132] on div "START COURSE" at bounding box center [486, 128] width 695 height 8
click at [191, 132] on link "START COURSE" at bounding box center [164, 128] width 51 height 8
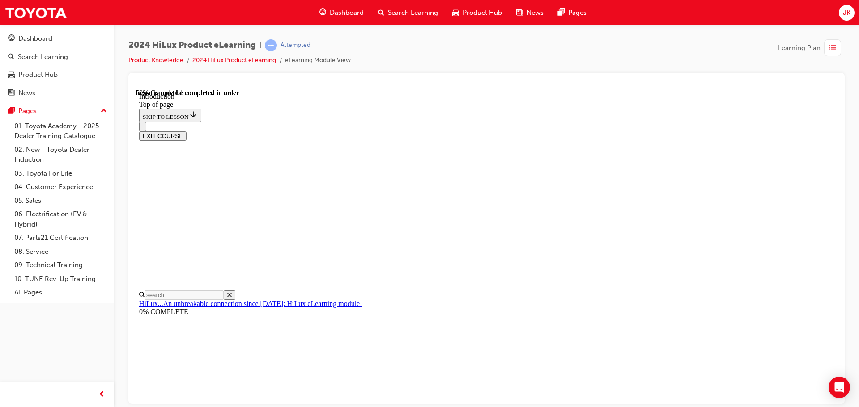
scroll to position [341, 0]
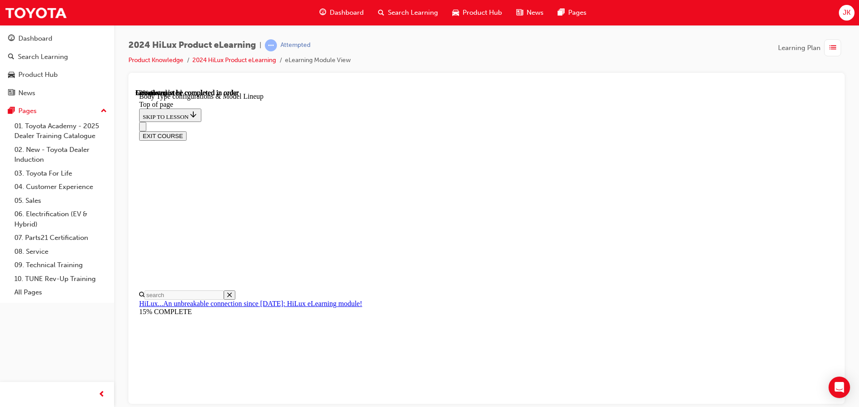
scroll to position [296, 0]
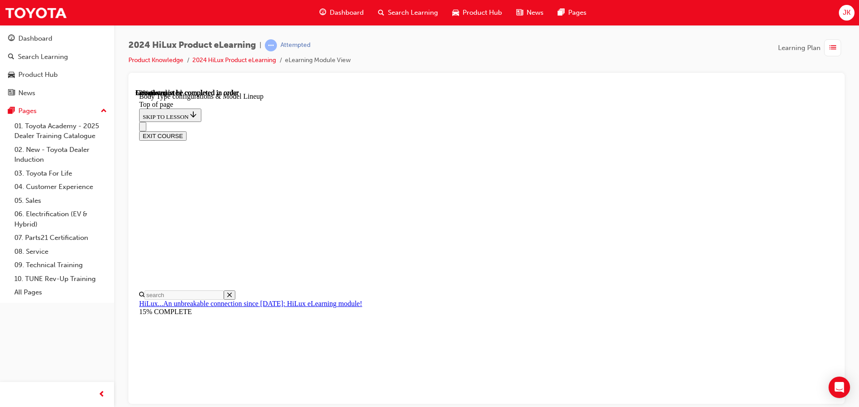
scroll to position [330, 0]
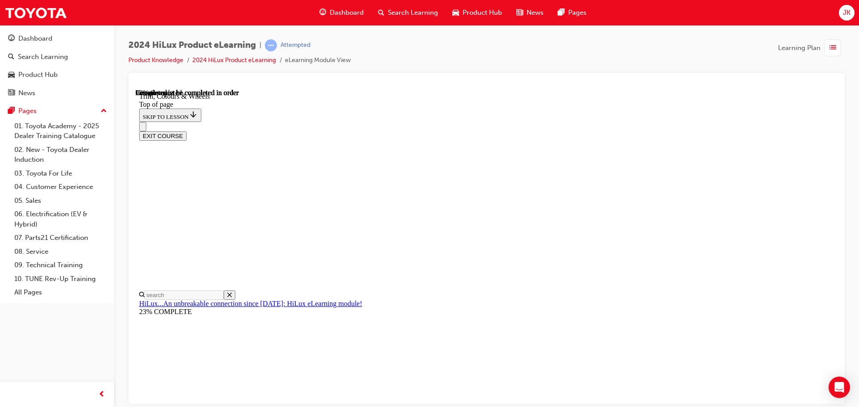
scroll to position [1361, 0]
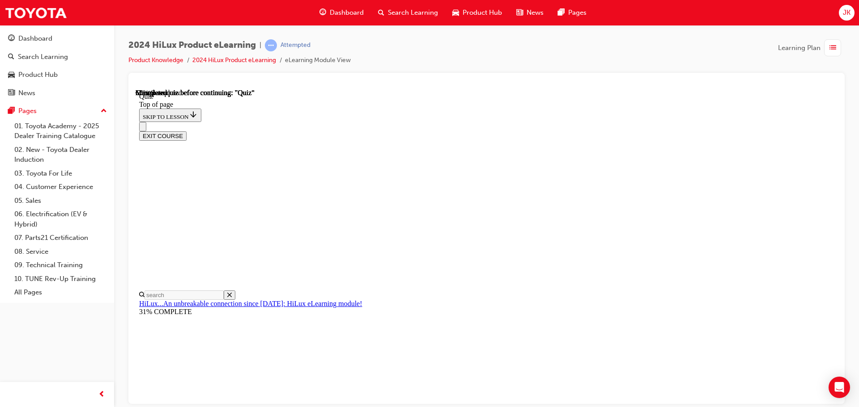
scroll to position [117, 0]
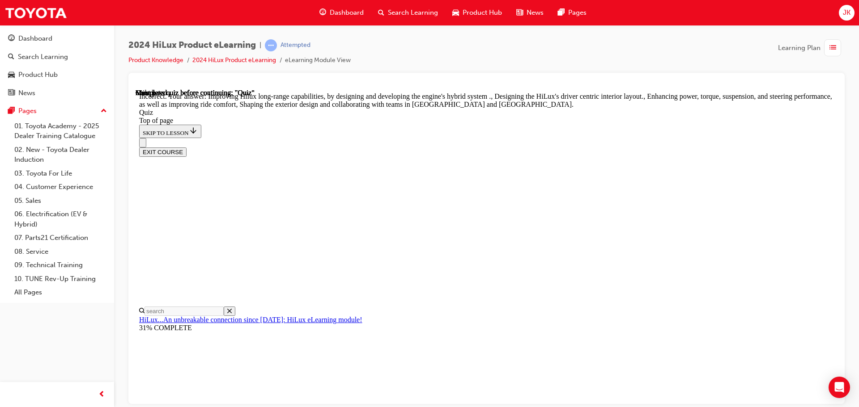
scroll to position [161, 0]
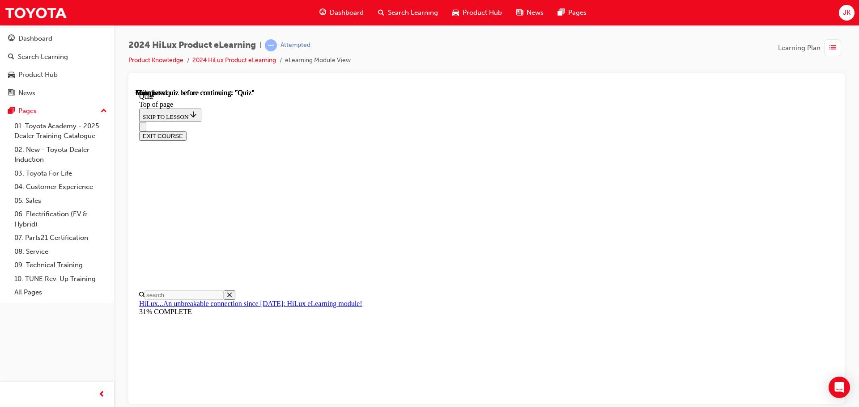
scroll to position [169, 0]
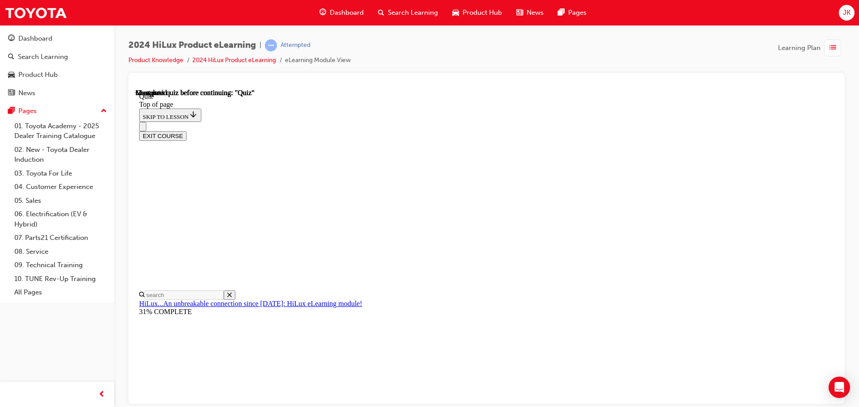
scroll to position [117, 0]
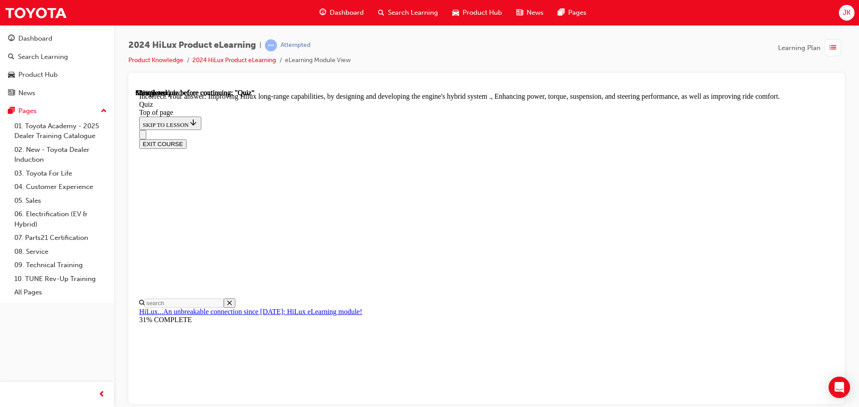
scroll to position [176, 0]
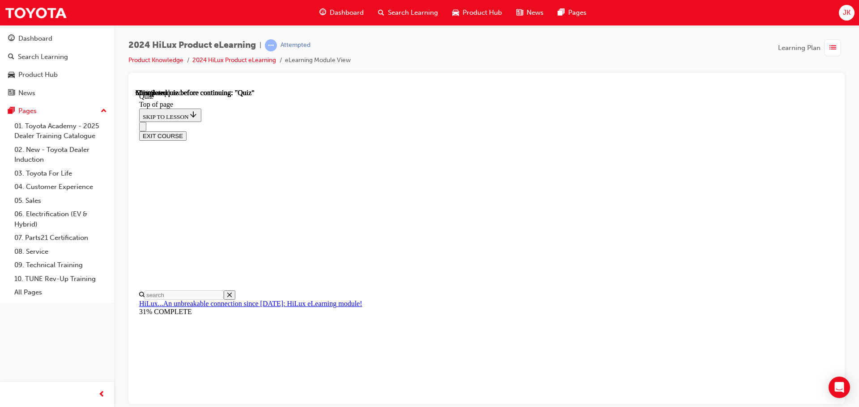
scroll to position [27, 0]
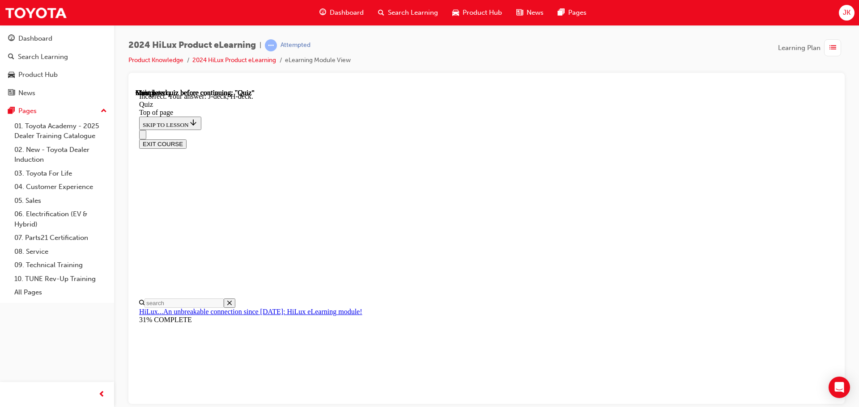
scroll to position [165, 0]
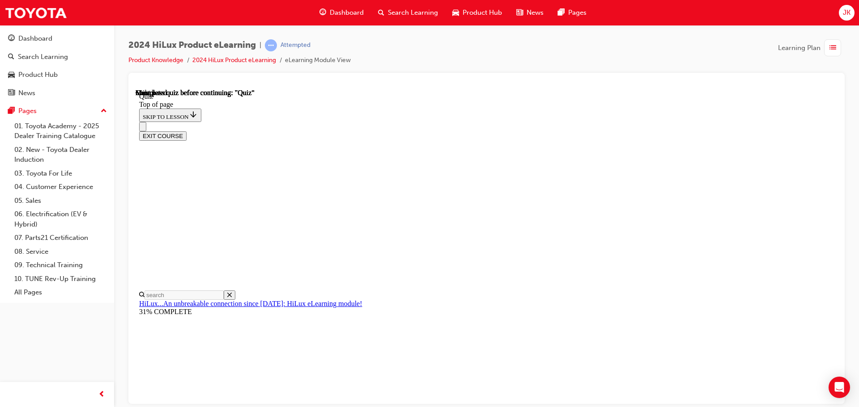
scroll to position [169, 0]
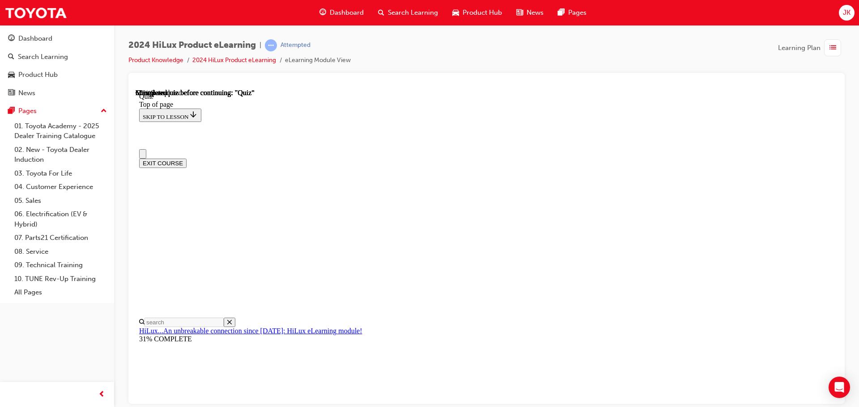
scroll to position [134, 0]
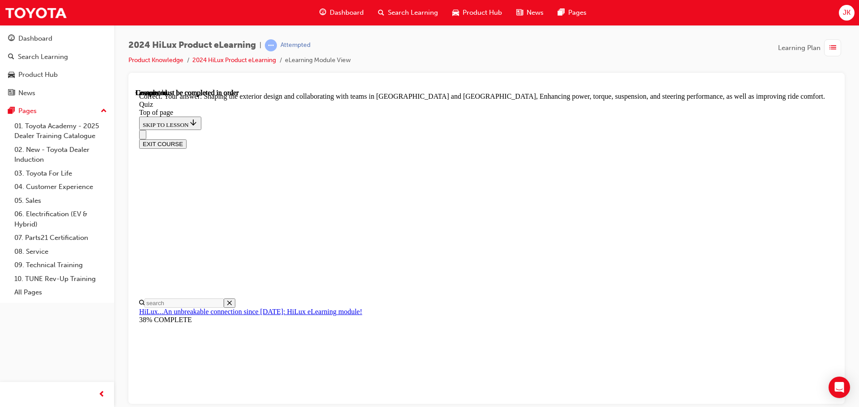
scroll to position [207, 0]
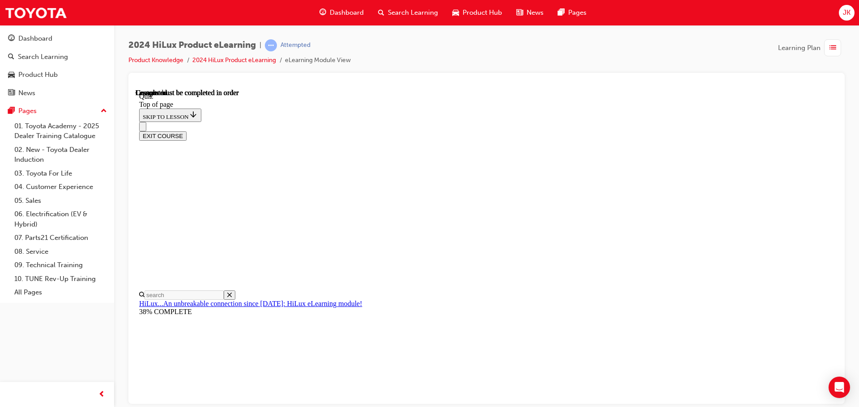
scroll to position [169, 0]
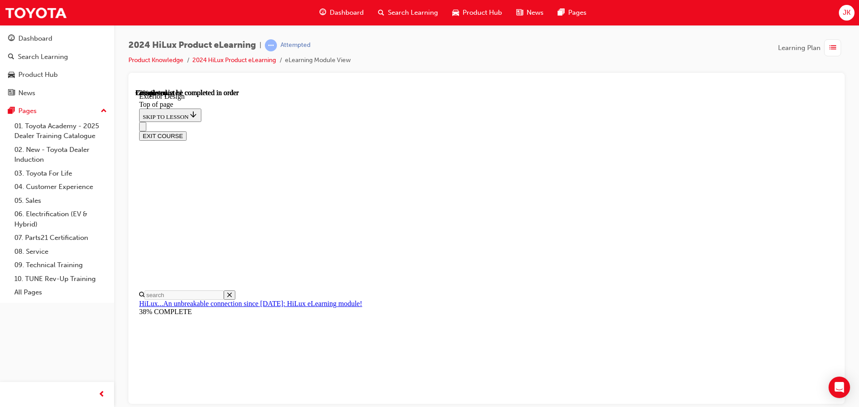
scroll to position [1012, 0]
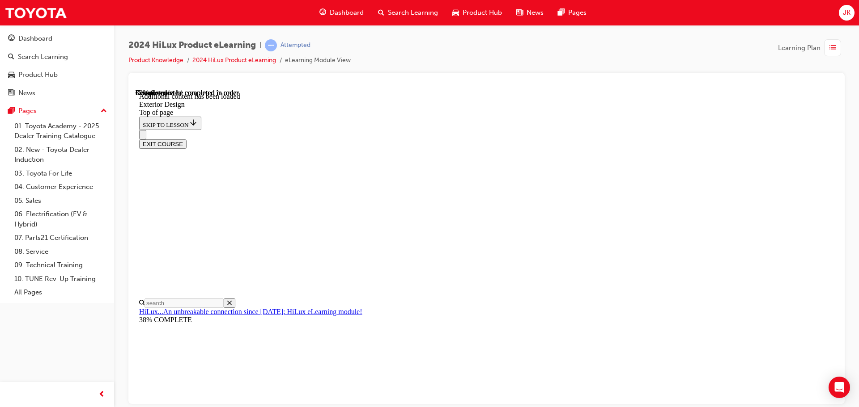
scroll to position [1596, 0]
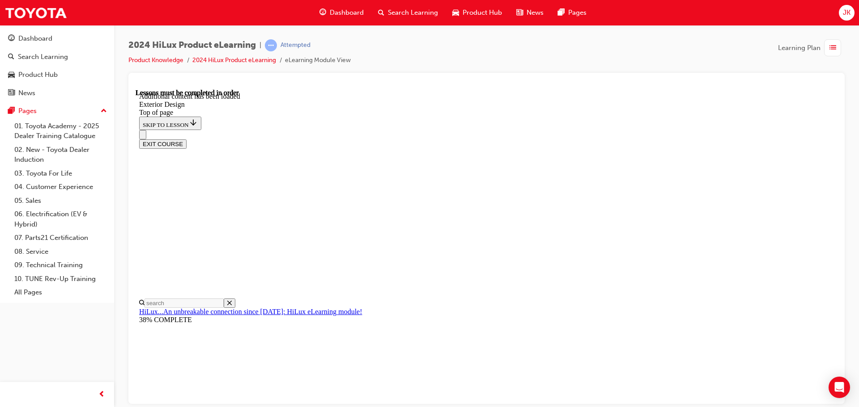
drag, startPoint x: 373, startPoint y: 168, endPoint x: 472, endPoint y: 173, distance: 98.5
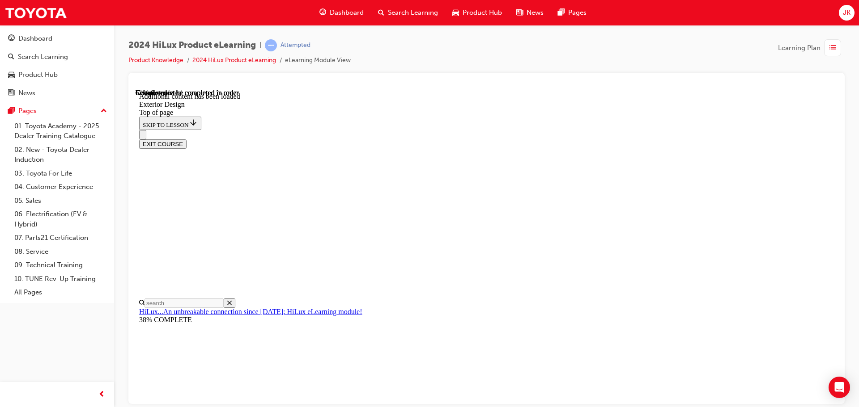
scroll to position [2364, 0]
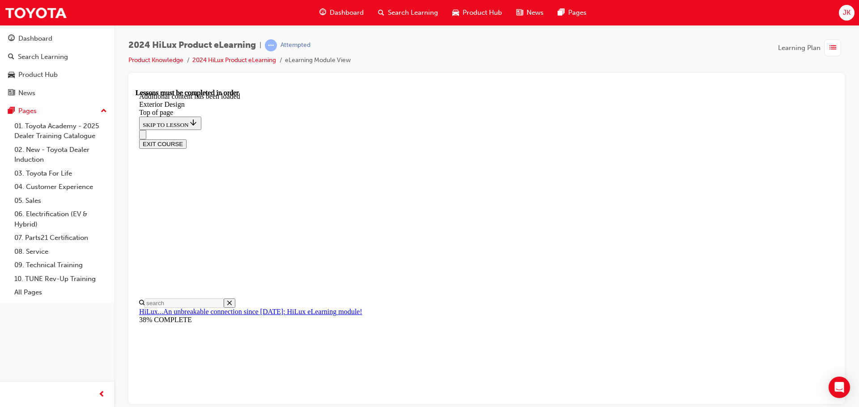
scroll to position [3124, 0]
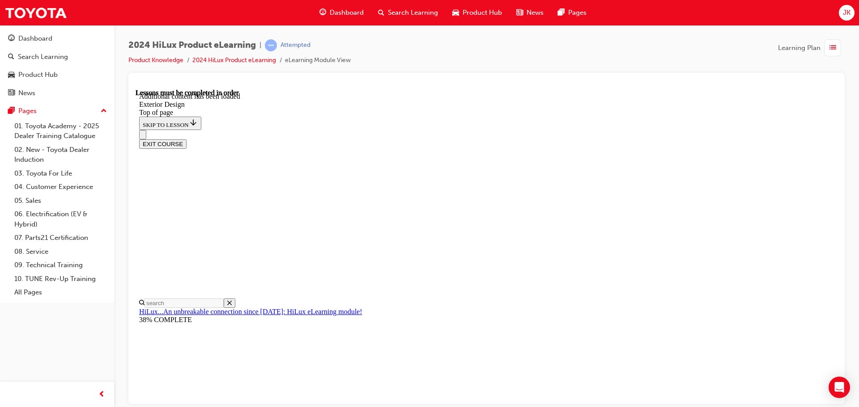
scroll to position [3140, 0]
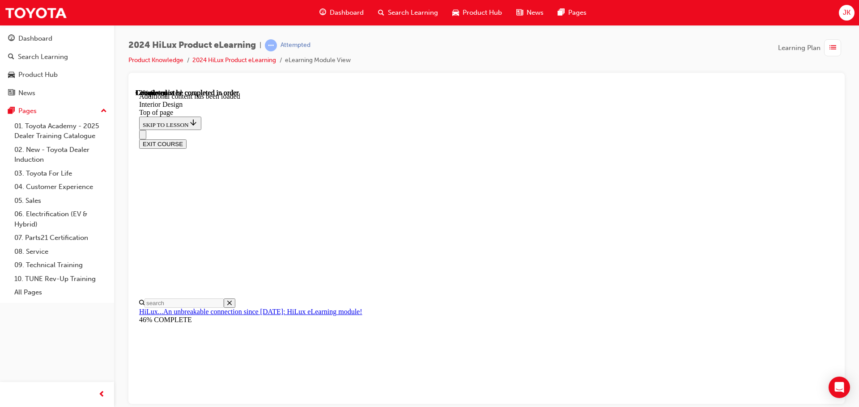
scroll to position [193, 0]
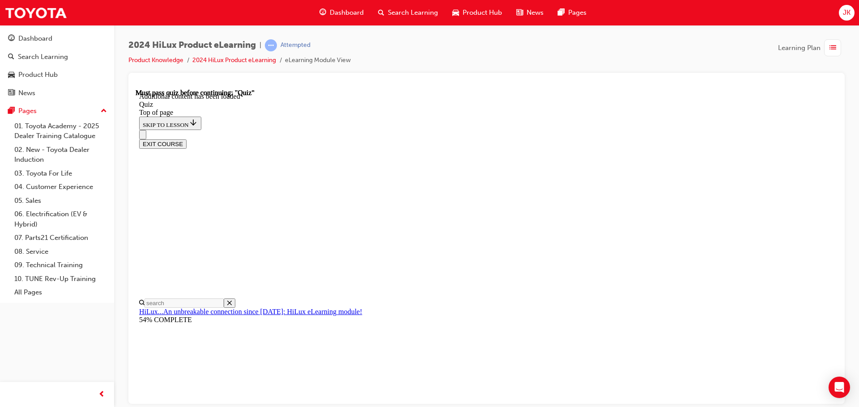
scroll to position [28, 0]
drag, startPoint x: 405, startPoint y: 226, endPoint x: 497, endPoint y: 227, distance: 91.7
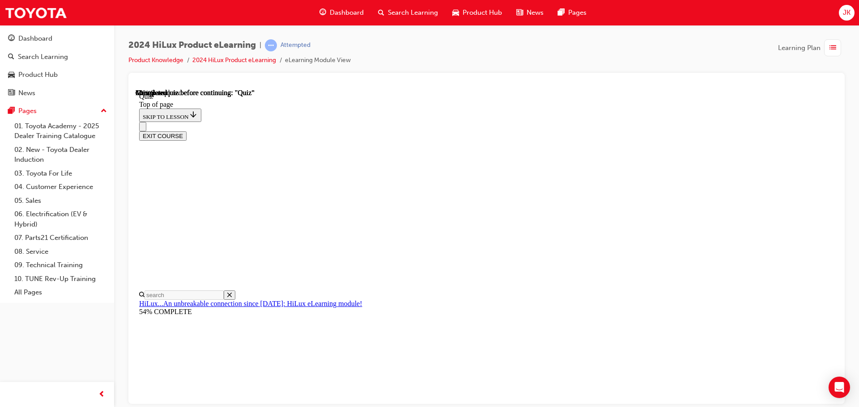
scroll to position [27, 0]
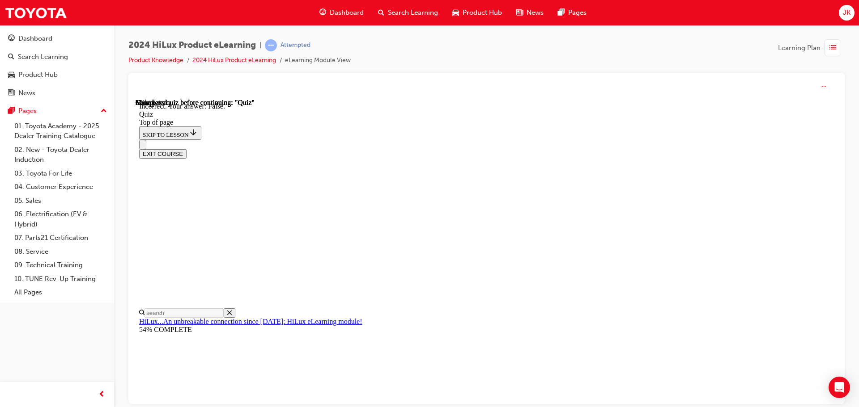
scroll to position [124, 0]
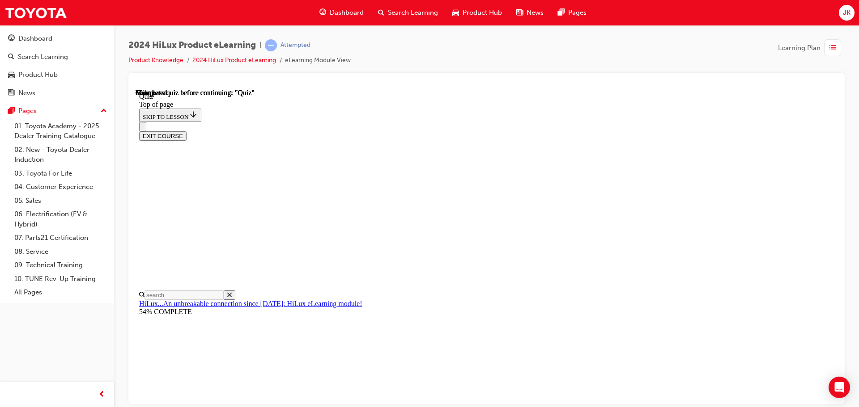
scroll to position [185, 0]
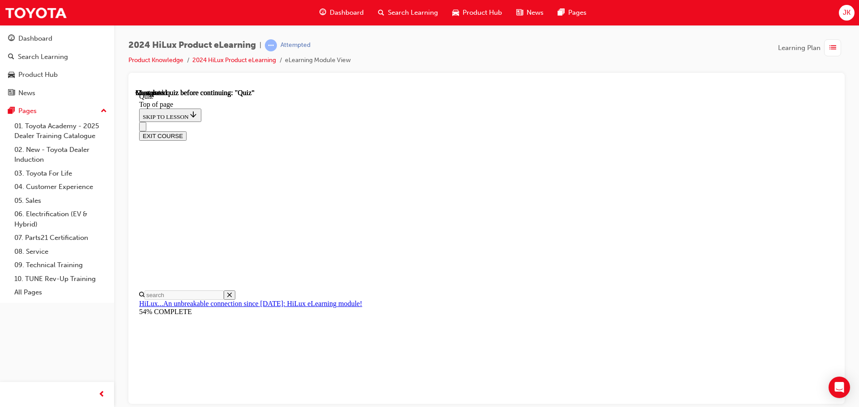
scroll to position [89, 0]
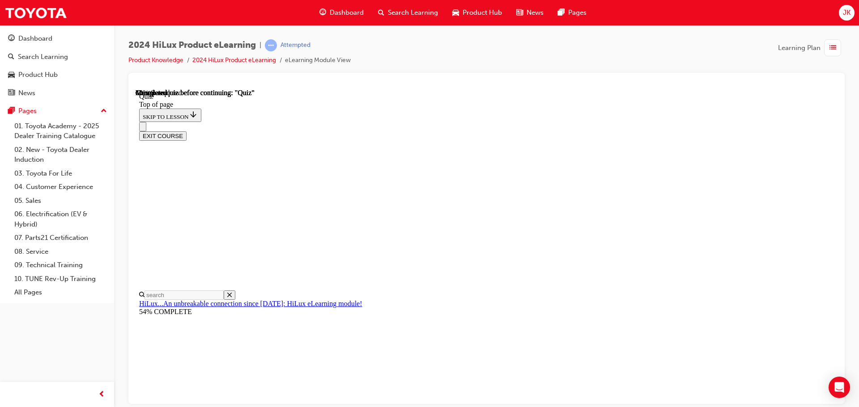
drag, startPoint x: 484, startPoint y: 266, endPoint x: 476, endPoint y: 287, distance: 22.5
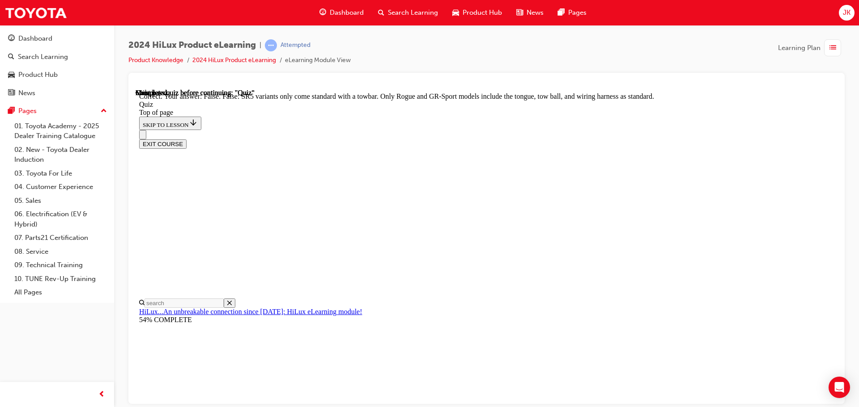
scroll to position [164, 0]
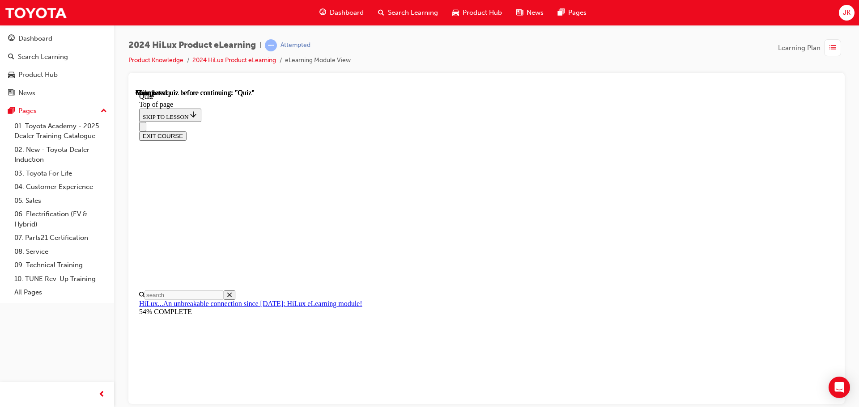
scroll to position [169, 0]
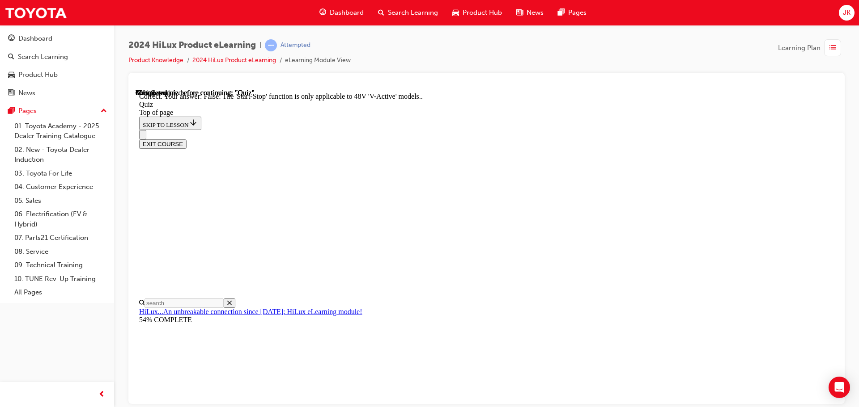
drag, startPoint x: 483, startPoint y: 267, endPoint x: 483, endPoint y: 280, distance: 12.1
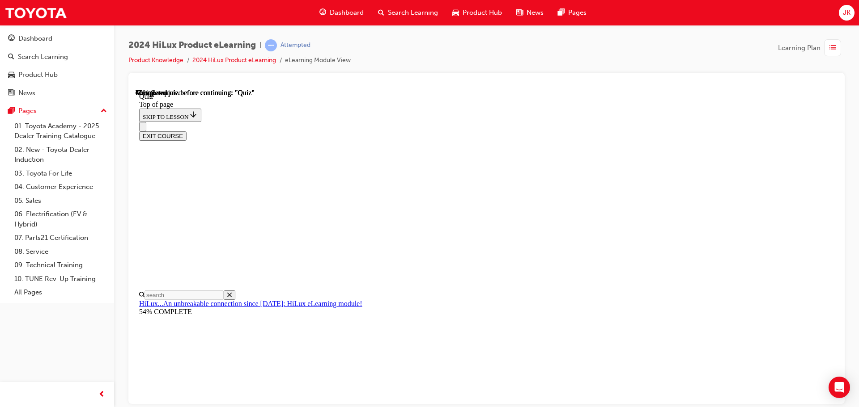
scroll to position [27, 0]
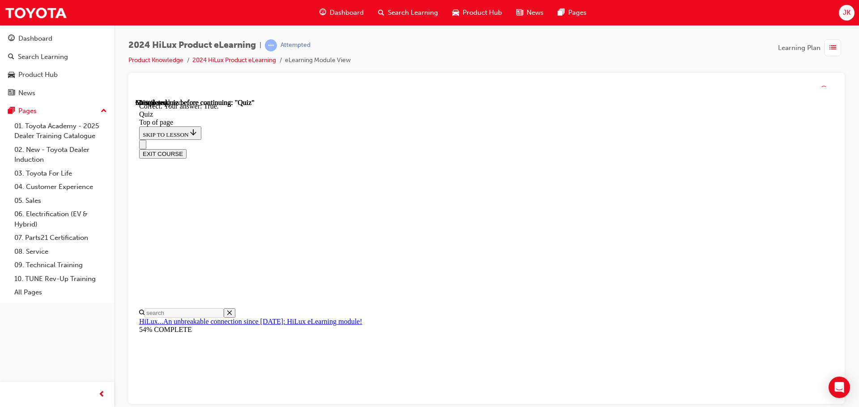
scroll to position [124, 0]
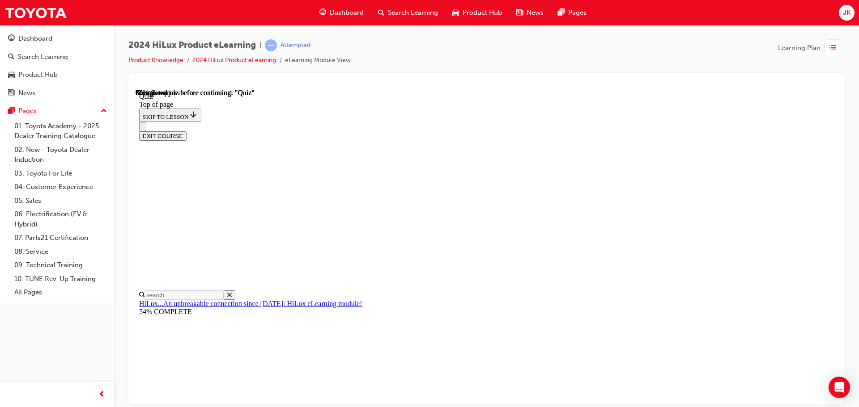
scroll to position [27, 0]
drag, startPoint x: 538, startPoint y: 379, endPoint x: 546, endPoint y: 378, distance: 7.2
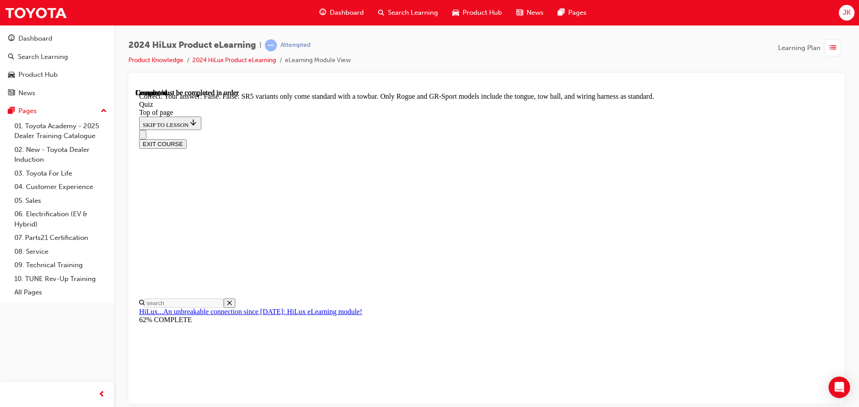
scroll to position [164, 0]
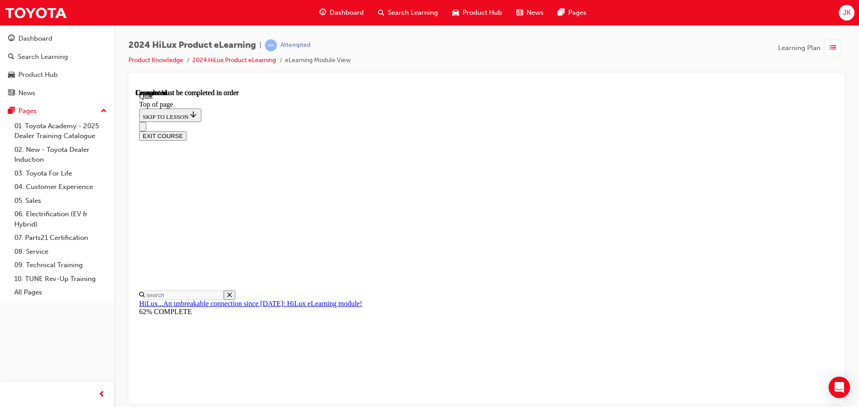
scroll to position [169, 0]
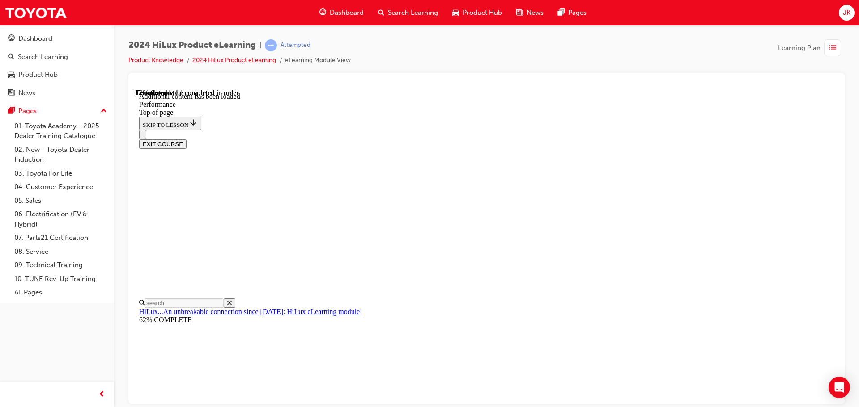
scroll to position [718, 0]
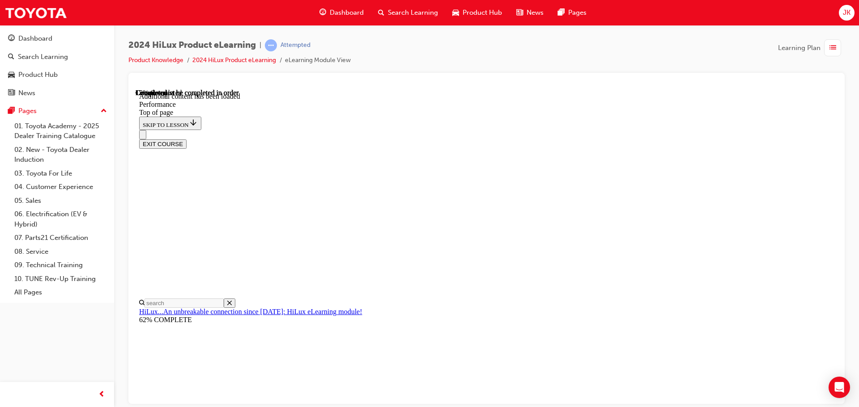
scroll to position [1206, 0]
drag, startPoint x: 439, startPoint y: 277, endPoint x: 534, endPoint y: 287, distance: 95.3
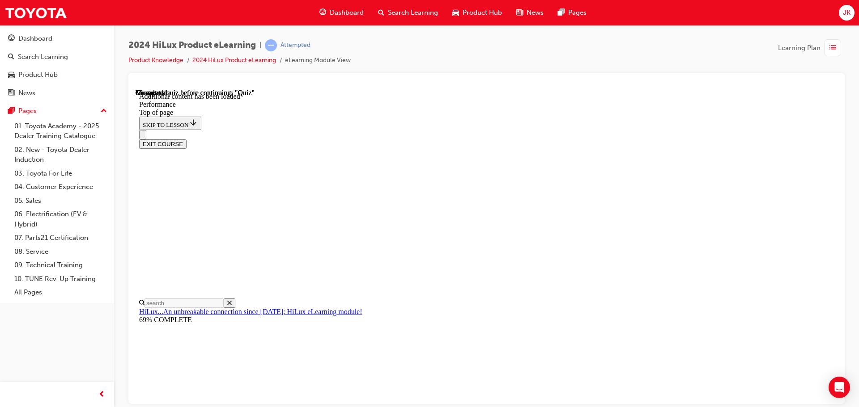
scroll to position [6337, 0]
drag, startPoint x: 453, startPoint y: 237, endPoint x: 499, endPoint y: 233, distance: 46.2
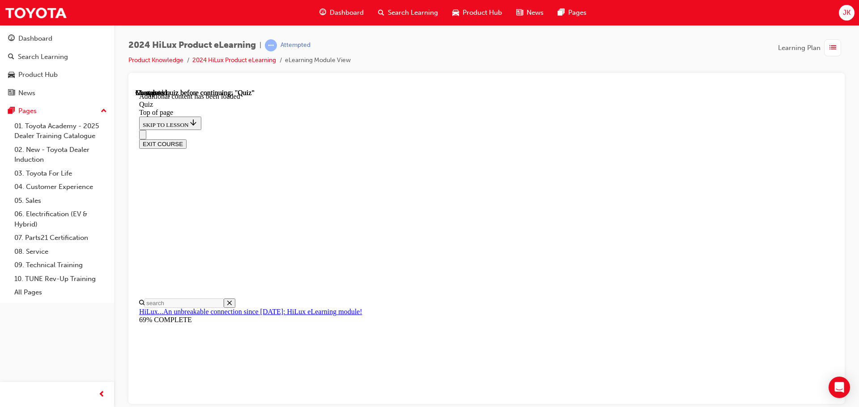
scroll to position [28, 0]
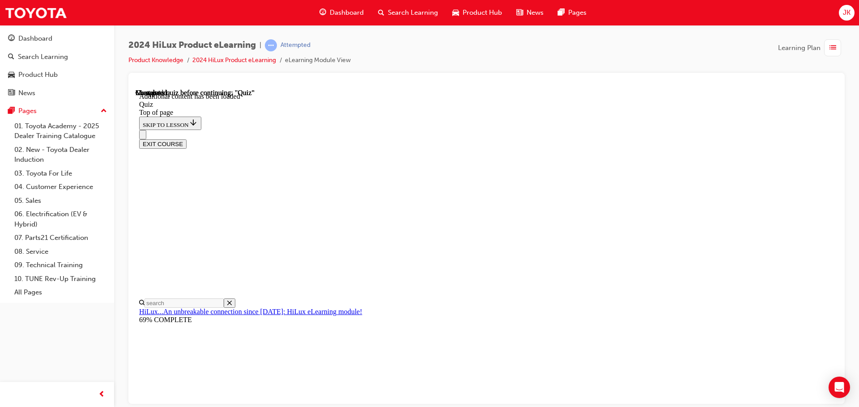
drag, startPoint x: 402, startPoint y: 220, endPoint x: 707, endPoint y: 241, distance: 305.2
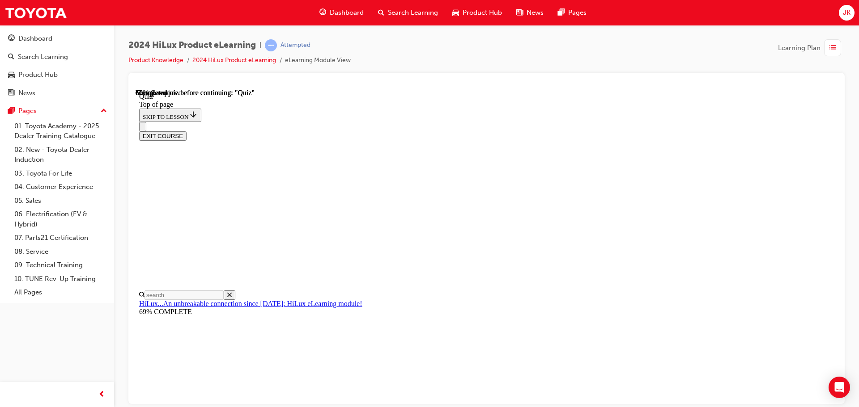
scroll to position [206, 0]
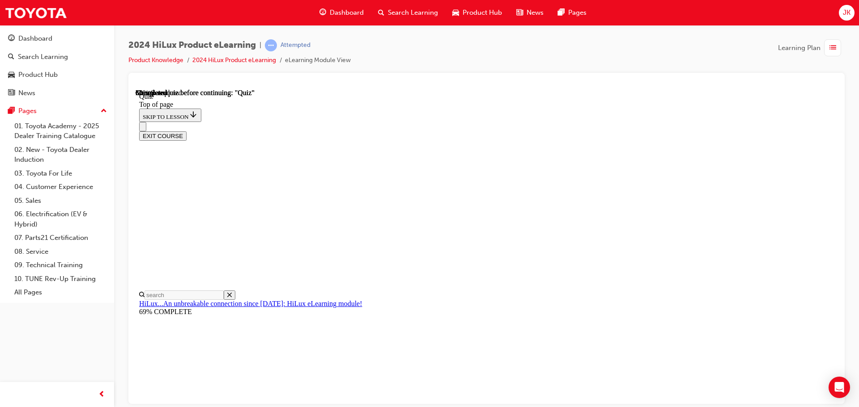
scroll to position [72, 0]
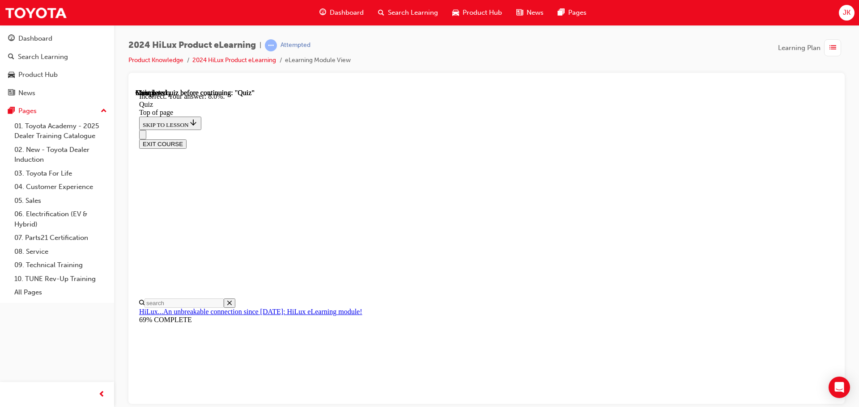
scroll to position [211, 0]
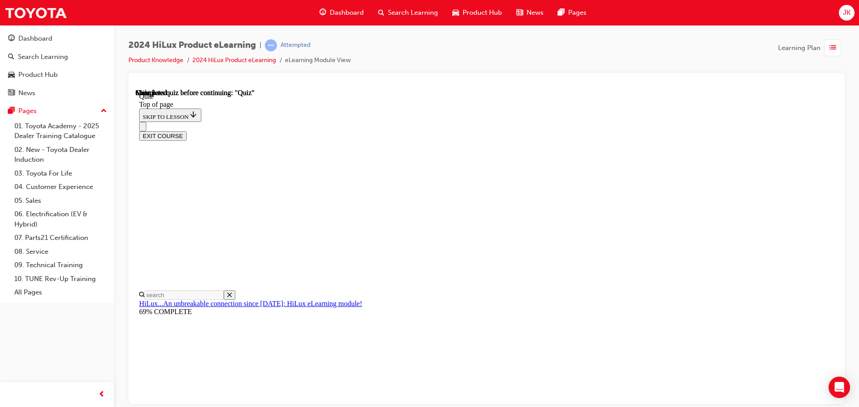
scroll to position [169, 0]
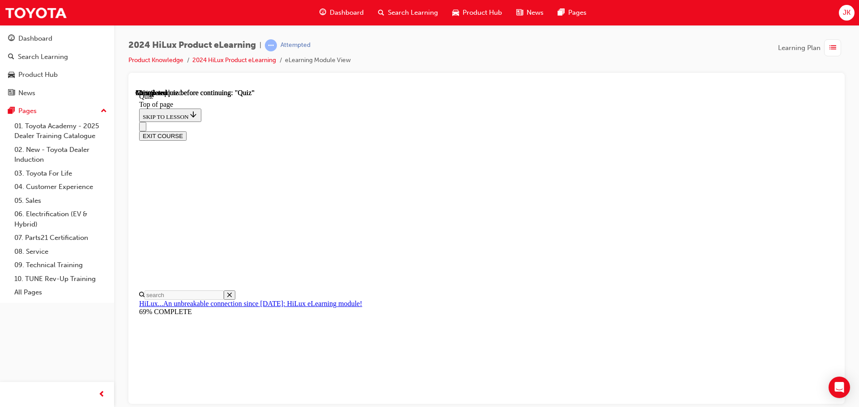
scroll to position [72, 0]
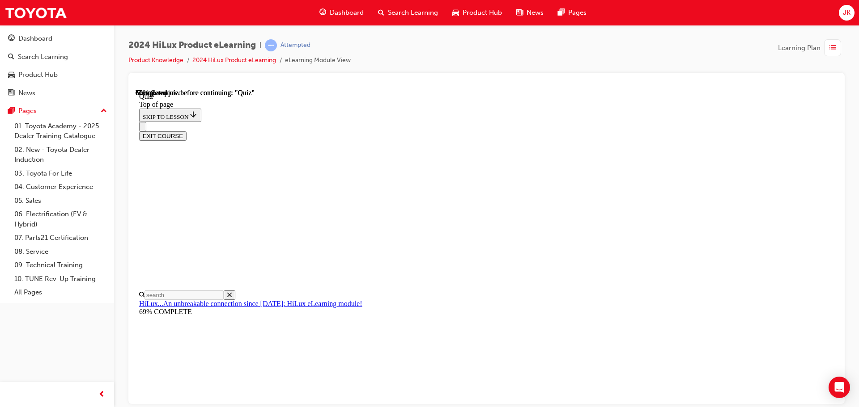
scroll to position [27, 0]
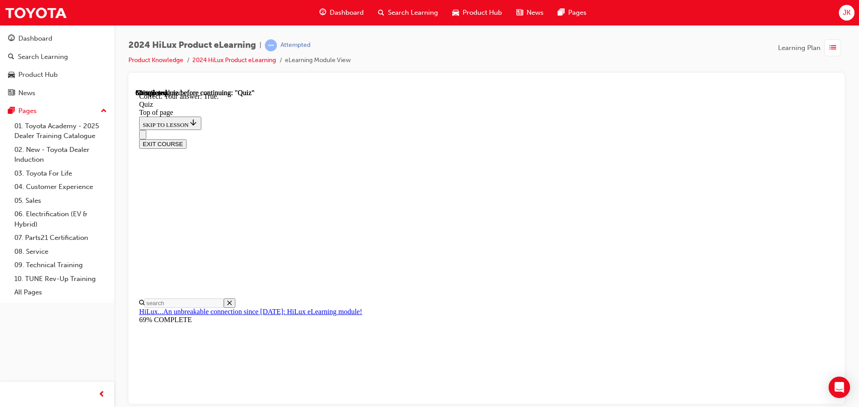
scroll to position [109, 0]
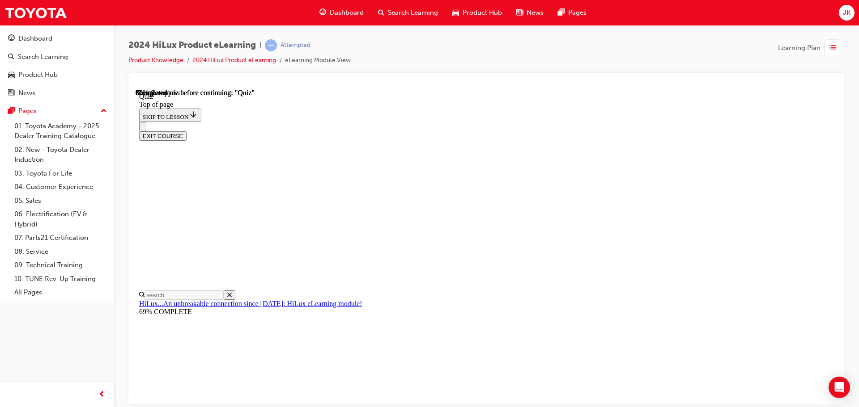
drag, startPoint x: 432, startPoint y: 333, endPoint x: 521, endPoint y: 367, distance: 94.4
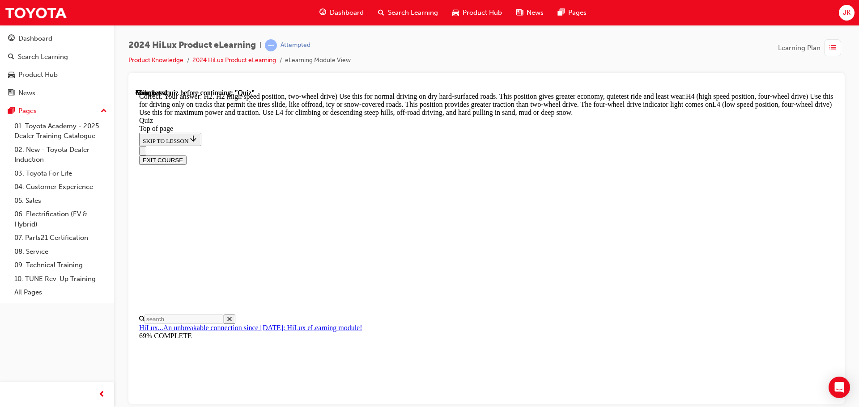
scroll to position [320, 0]
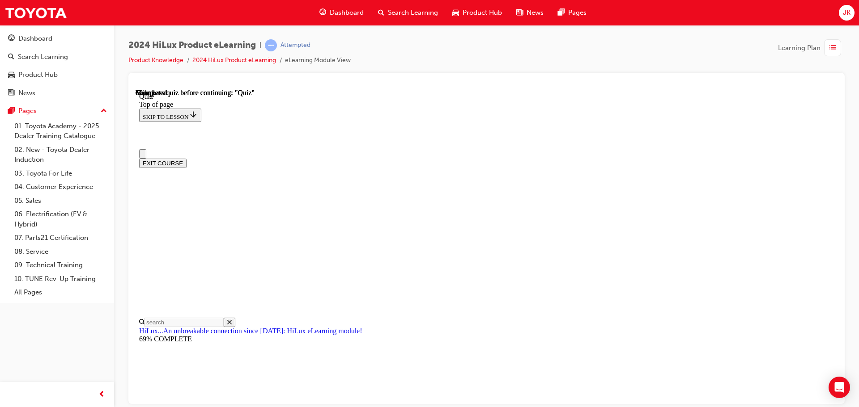
scroll to position [169, 0]
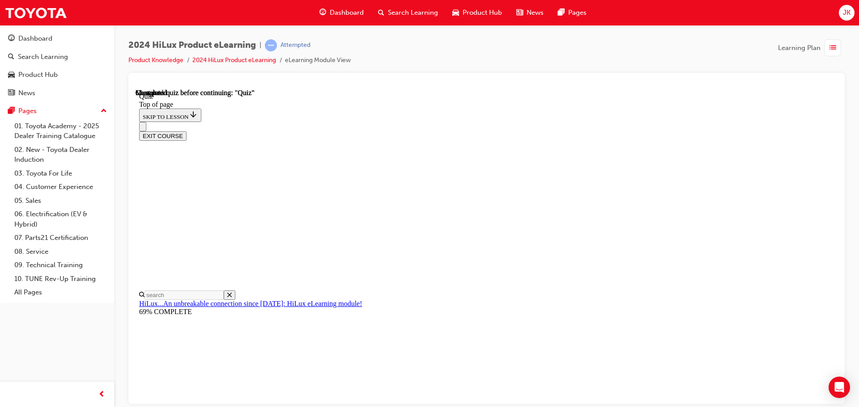
scroll to position [156, 0]
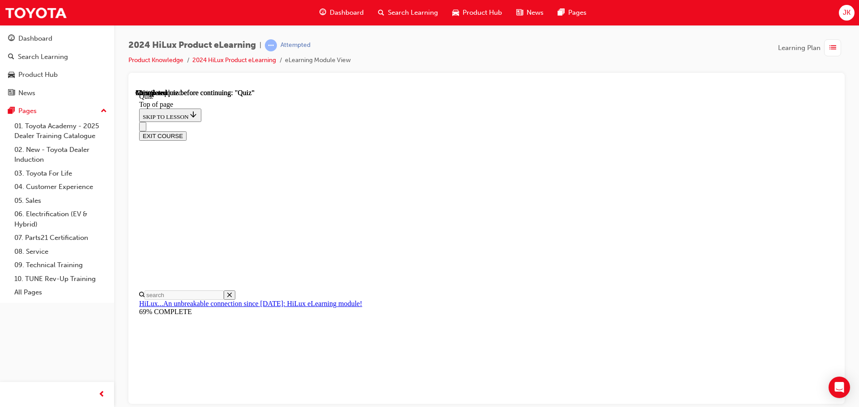
scroll to position [27, 0]
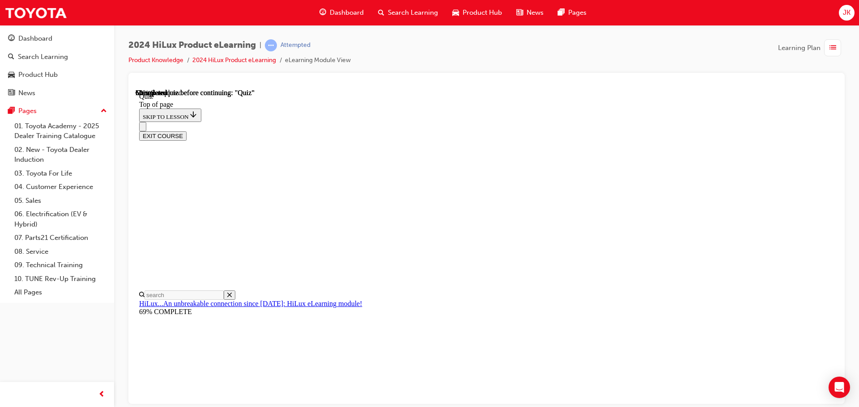
scroll to position [27, 0]
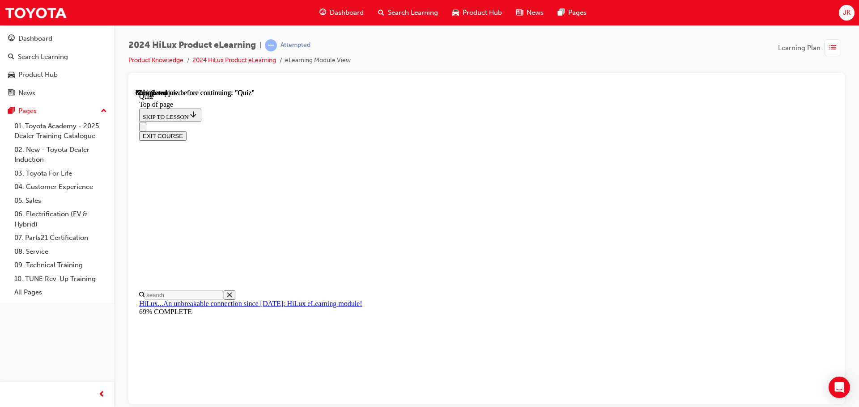
scroll to position [27, 0]
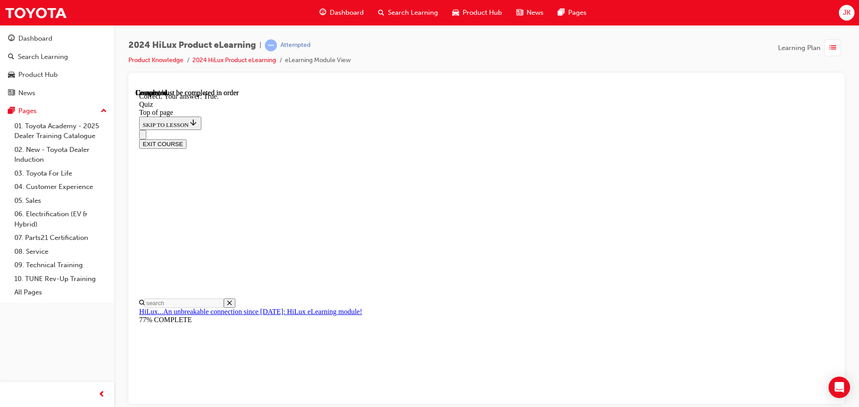
scroll to position [109, 0]
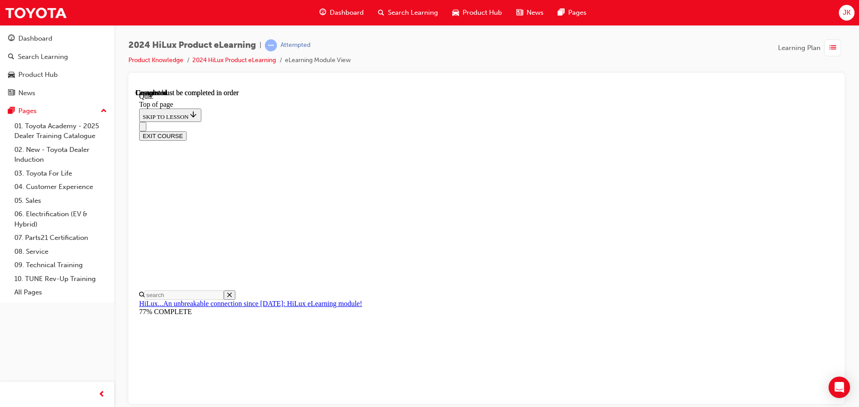
scroll to position [169, 0]
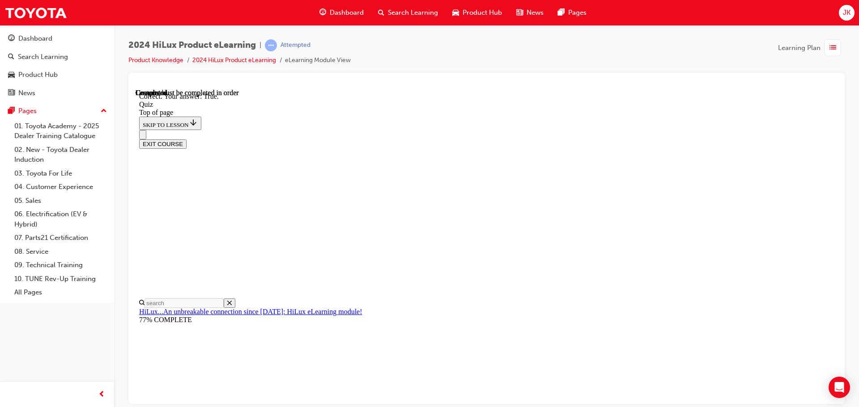
scroll to position [109, 0]
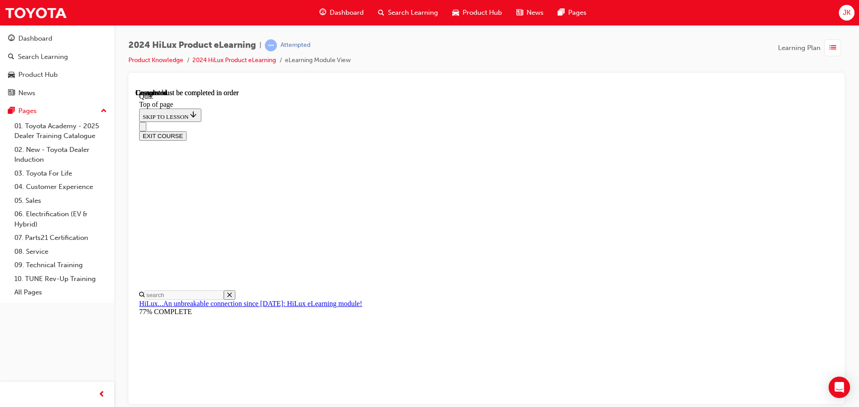
scroll to position [169, 0]
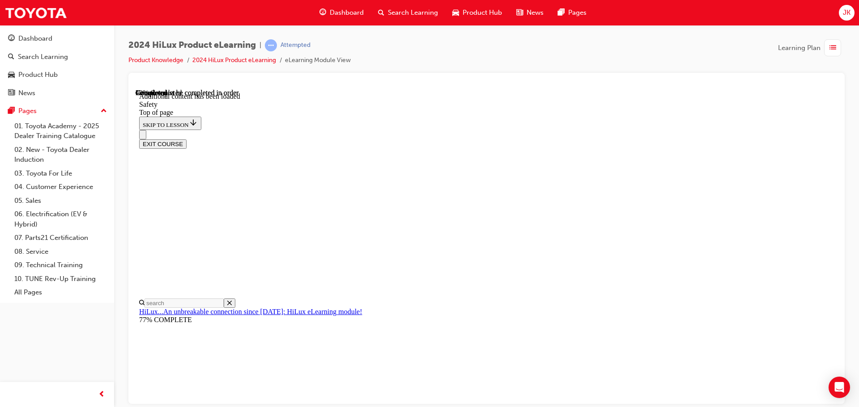
scroll to position [475, 0]
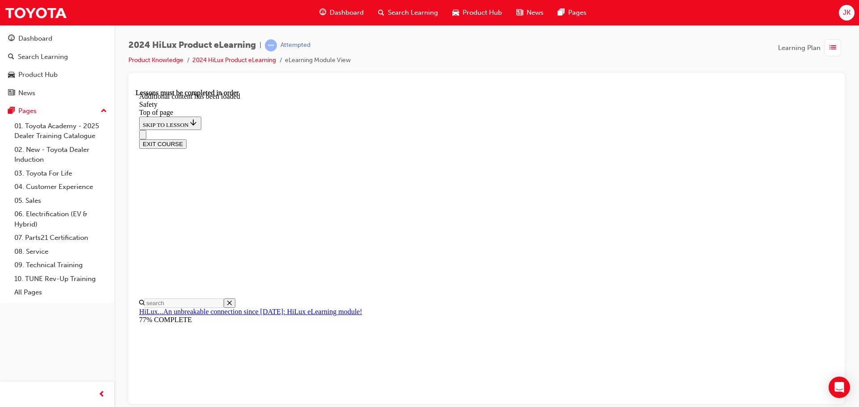
scroll to position [1862, 0]
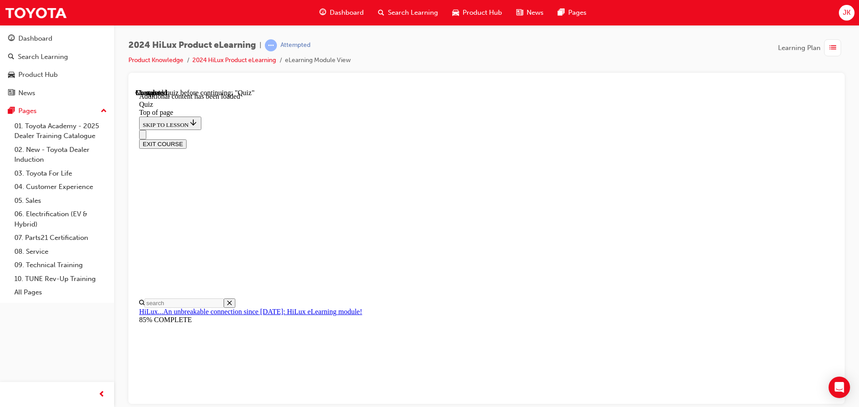
drag, startPoint x: 542, startPoint y: 365, endPoint x: 540, endPoint y: 371, distance: 5.7
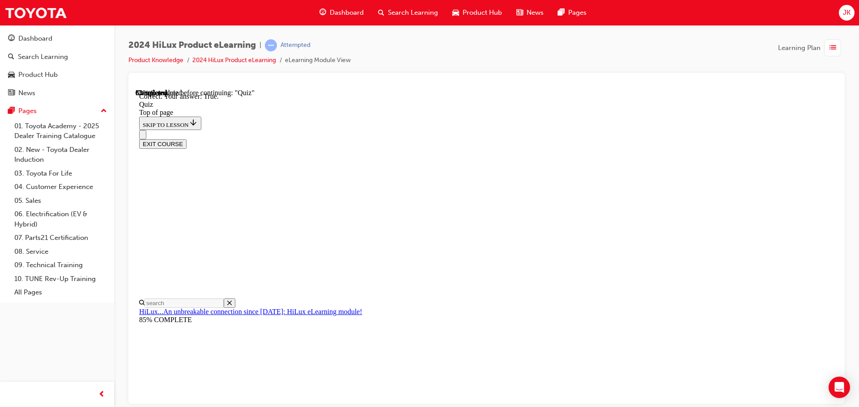
scroll to position [91, 0]
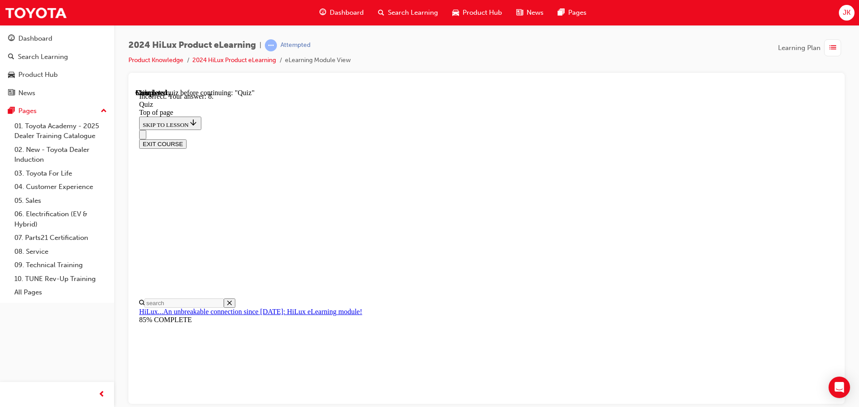
scroll to position [144, 0]
drag, startPoint x: 592, startPoint y: 368, endPoint x: 583, endPoint y: 366, distance: 8.7
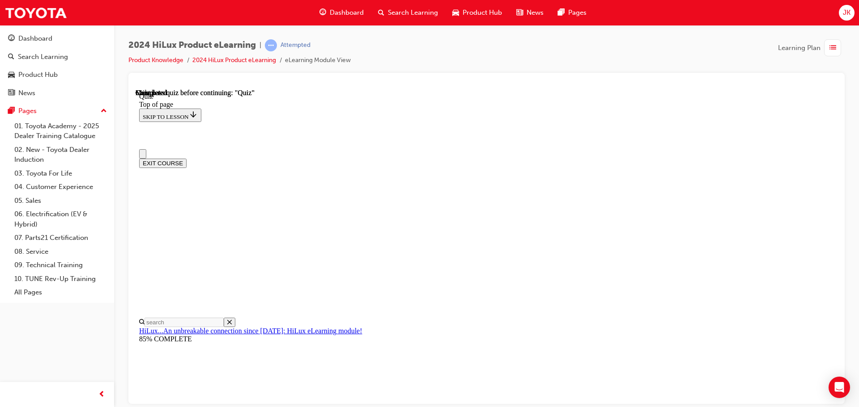
scroll to position [169, 0]
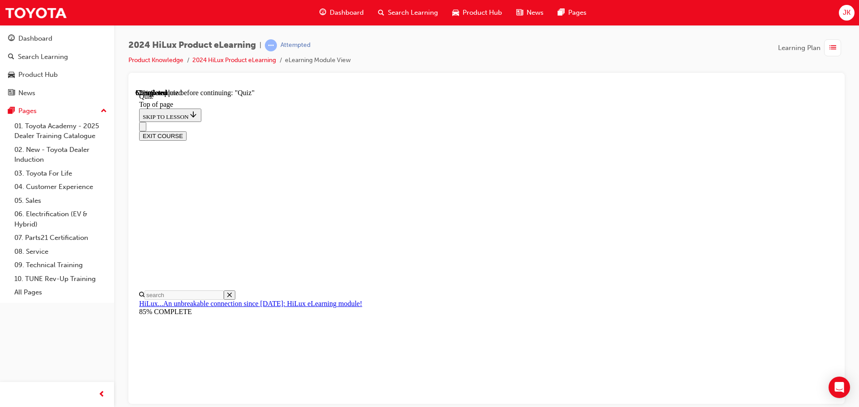
scroll to position [27, 0]
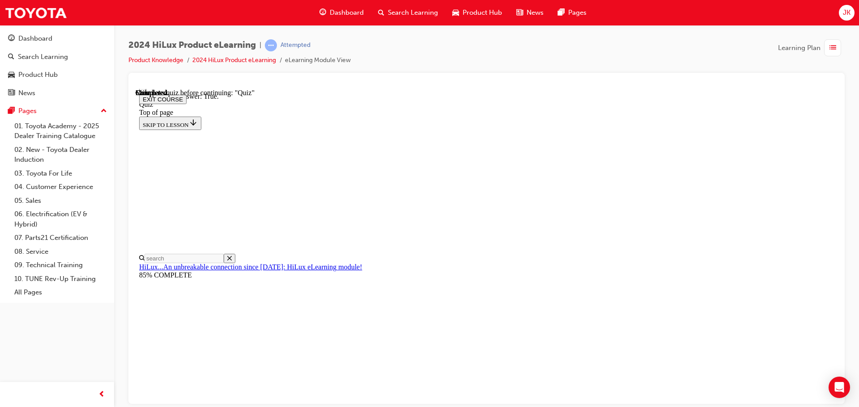
scroll to position [109, 0]
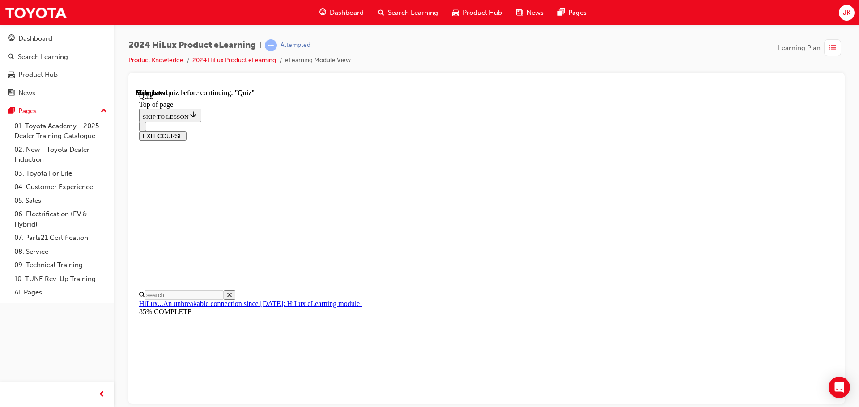
scroll to position [169, 0]
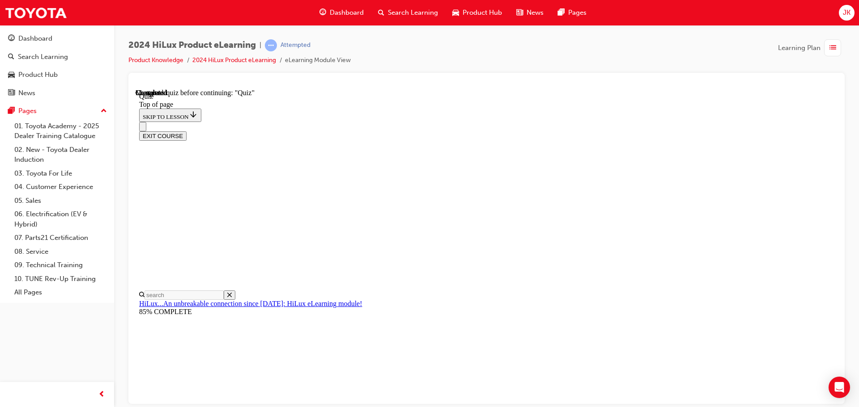
scroll to position [89, 0]
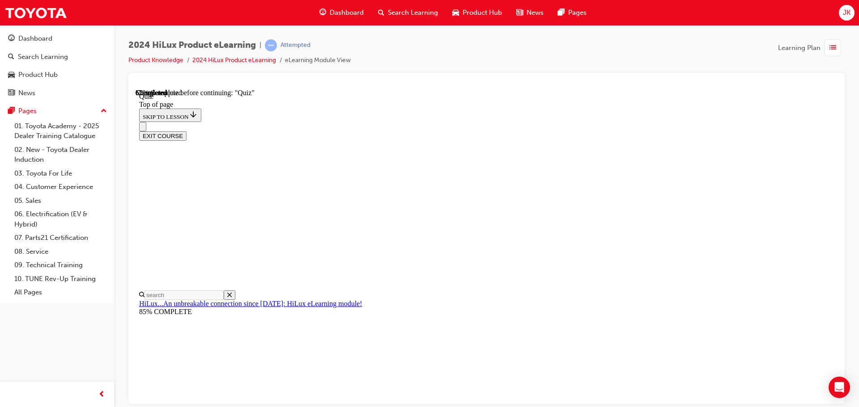
scroll to position [27, 0]
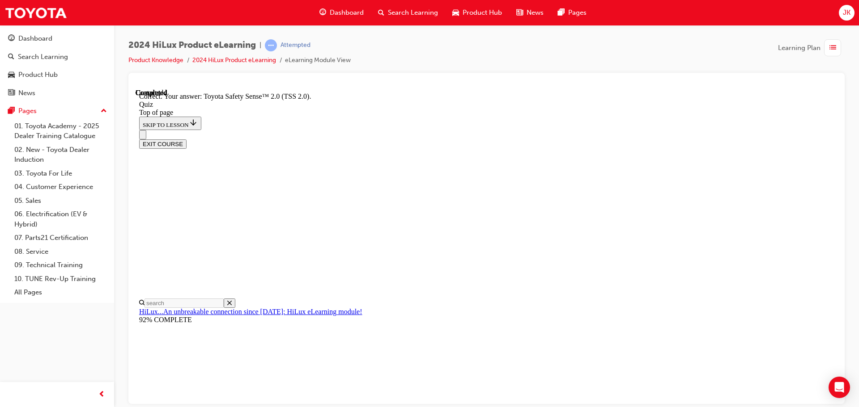
scroll to position [146, 0]
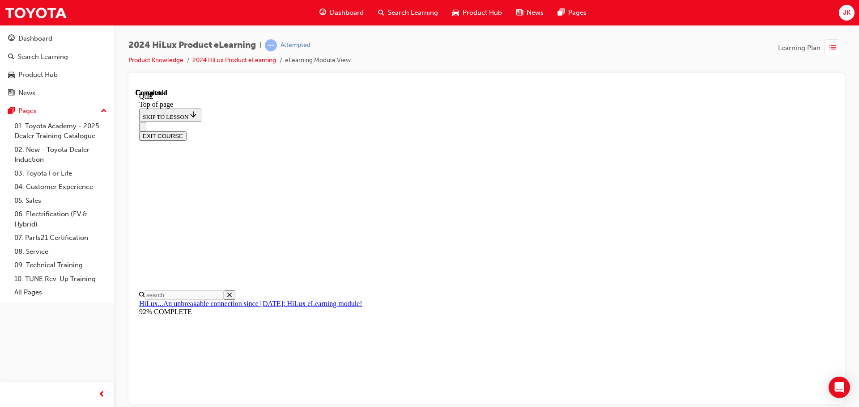
scroll to position [169, 0]
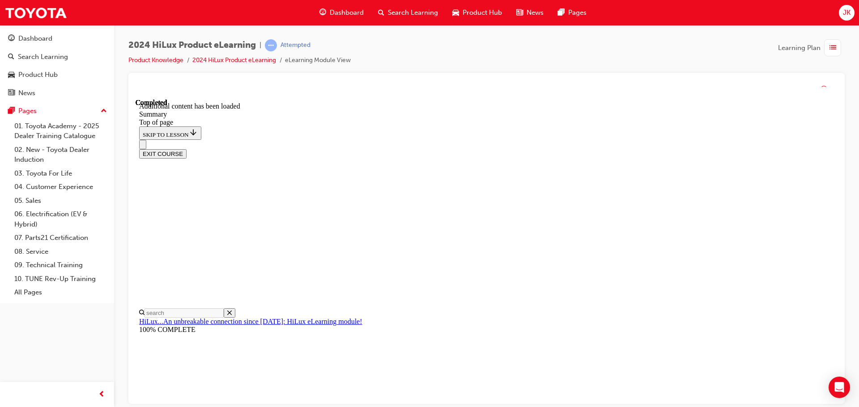
scroll to position [0, 0]
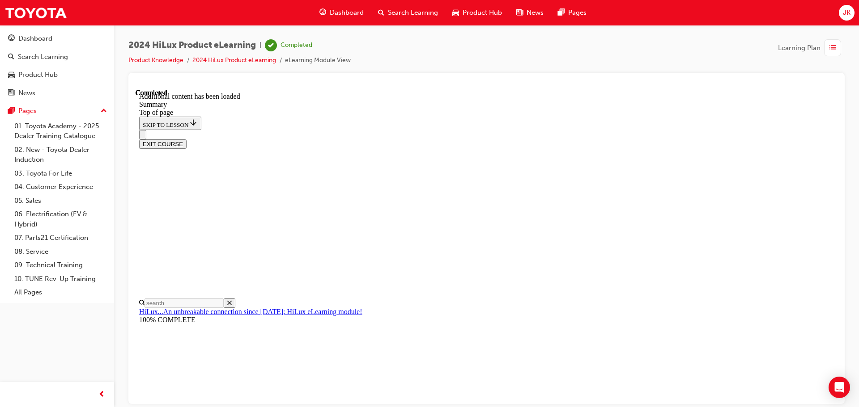
click at [186, 139] on button "EXIT COURSE" at bounding box center [162, 143] width 47 height 9
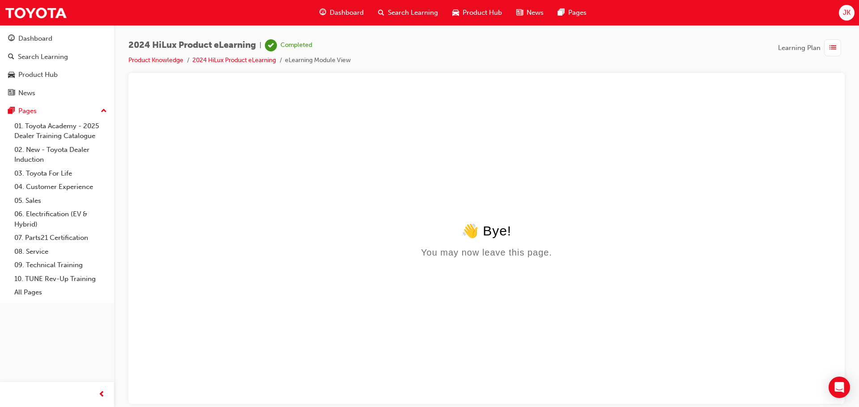
click at [813, 47] on span "Learning Plan" at bounding box center [799, 48] width 42 height 10
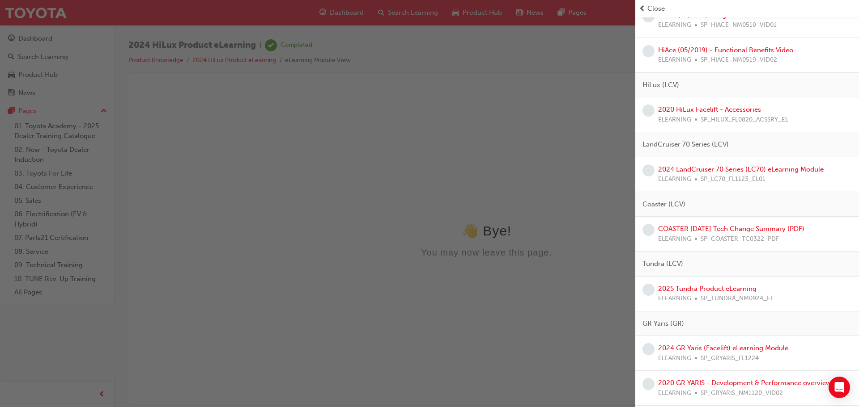
scroll to position [1311, 0]
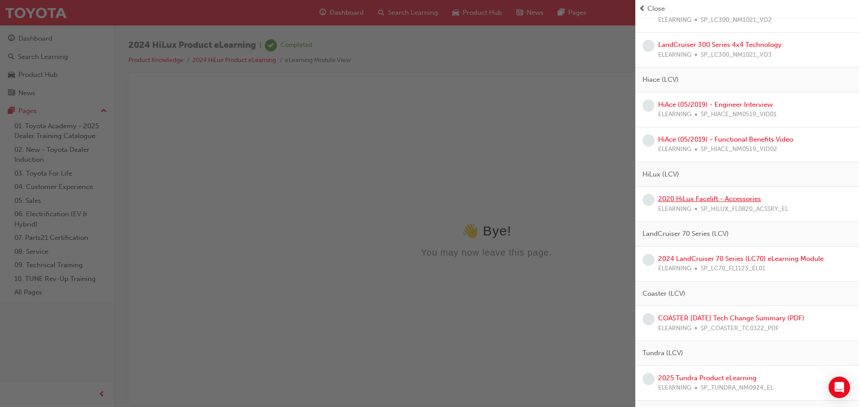
click at [727, 198] on link "2020 HiLux Facelift - Accessories" at bounding box center [709, 199] width 103 height 8
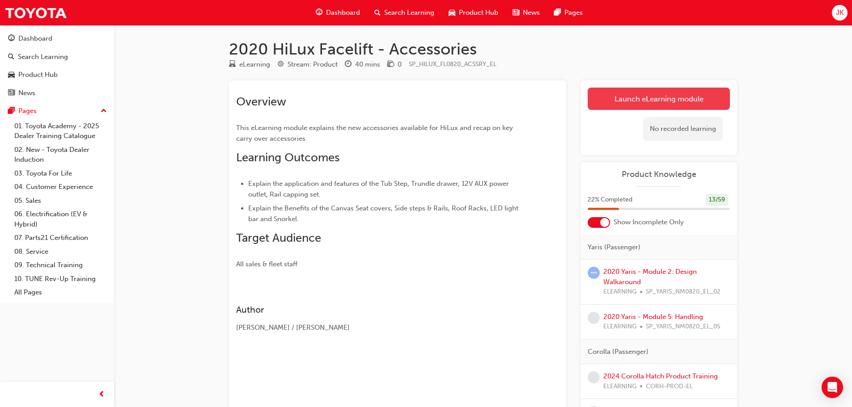
click at [650, 98] on link "Launch eLearning module" at bounding box center [659, 99] width 142 height 22
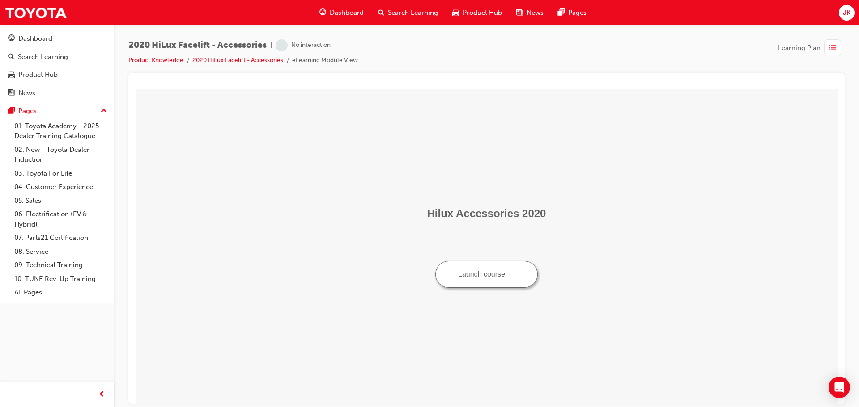
click at [464, 275] on button "Launch course" at bounding box center [486, 274] width 102 height 27
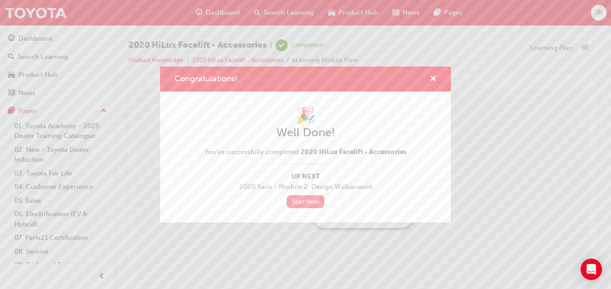
click at [294, 199] on link "Start Now" at bounding box center [306, 201] width 38 height 13
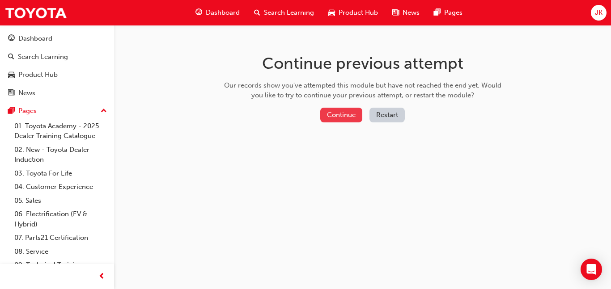
click at [348, 116] on button "Continue" at bounding box center [341, 115] width 42 height 15
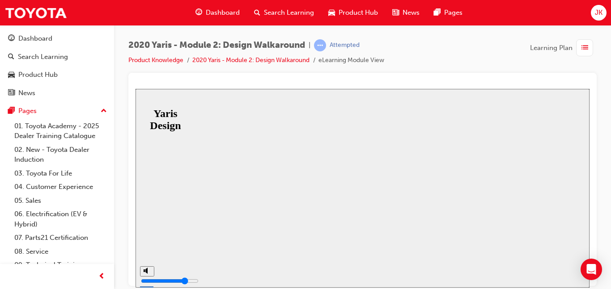
click at [562, 46] on span "Learning Plan" at bounding box center [551, 48] width 42 height 10
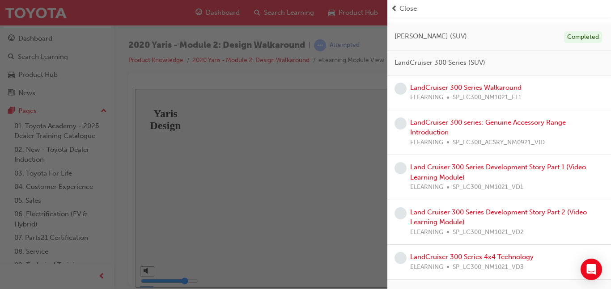
scroll to position [1054, 0]
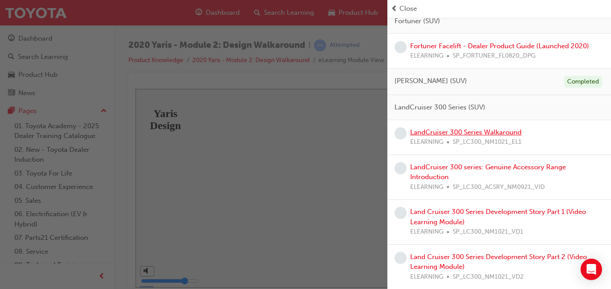
click at [485, 135] on link "LandCruiser 300 Series Walkaround" at bounding box center [465, 132] width 111 height 8
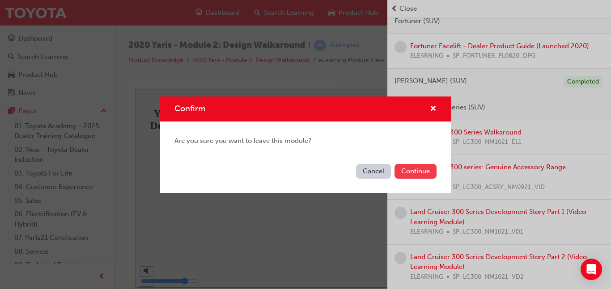
click at [424, 167] on button "Continue" at bounding box center [415, 171] width 42 height 15
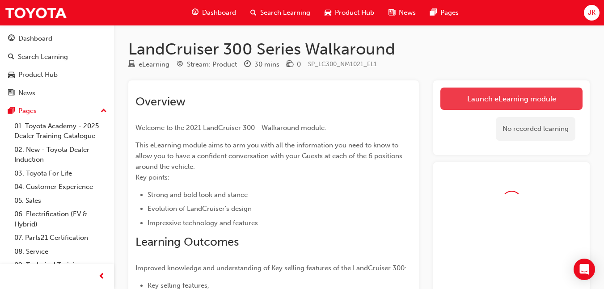
click at [483, 97] on link "Launch eLearning module" at bounding box center [512, 99] width 142 height 22
